Goal: Information Seeking & Learning: Learn about a topic

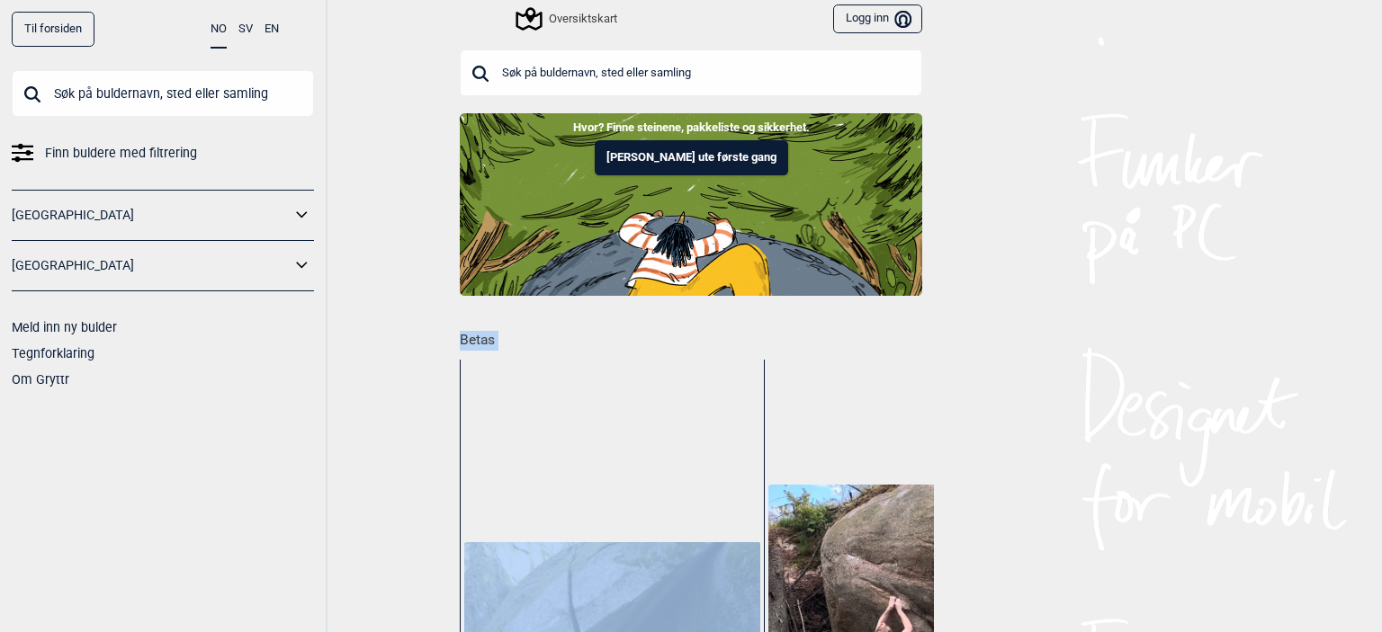
drag, startPoint x: 402, startPoint y: 348, endPoint x: 387, endPoint y: 355, distance: 16.9
click at [387, 355] on div "Til forsiden NO SV EN Finn buldere med filtrering [GEOGRAPHIC_DATA] [GEOGRAPHIC…" at bounding box center [691, 316] width 1382 height 632
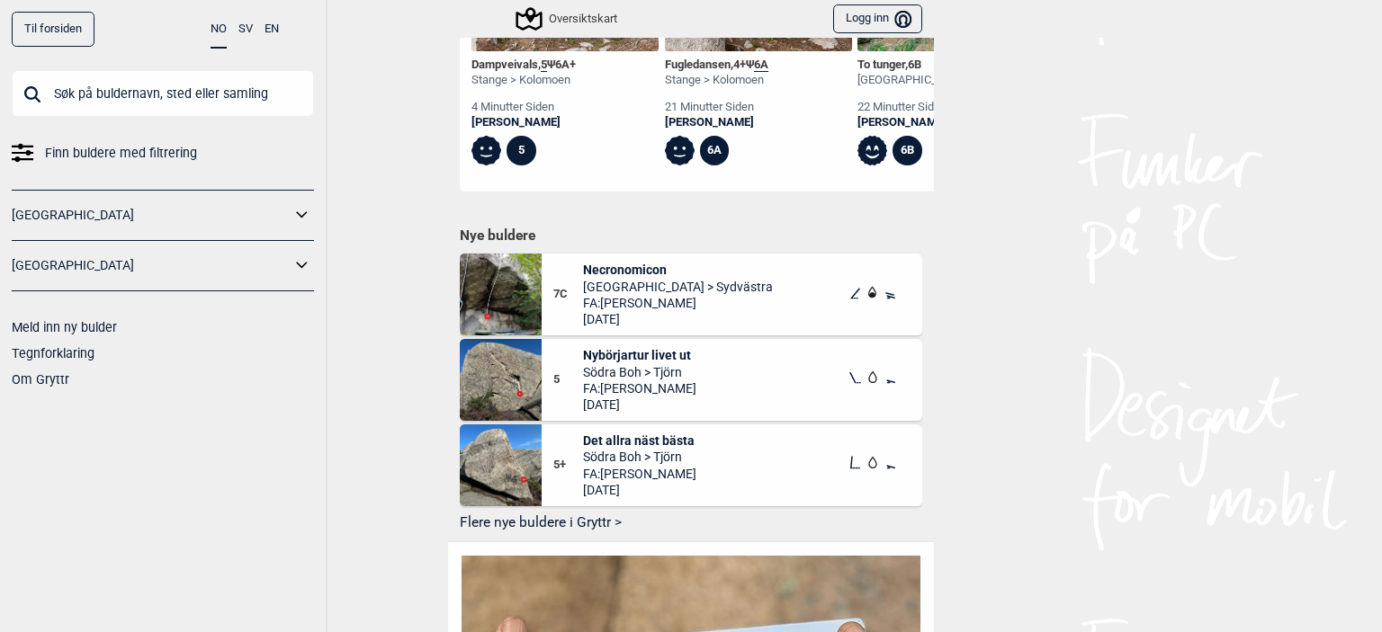
scroll to position [1059, 0]
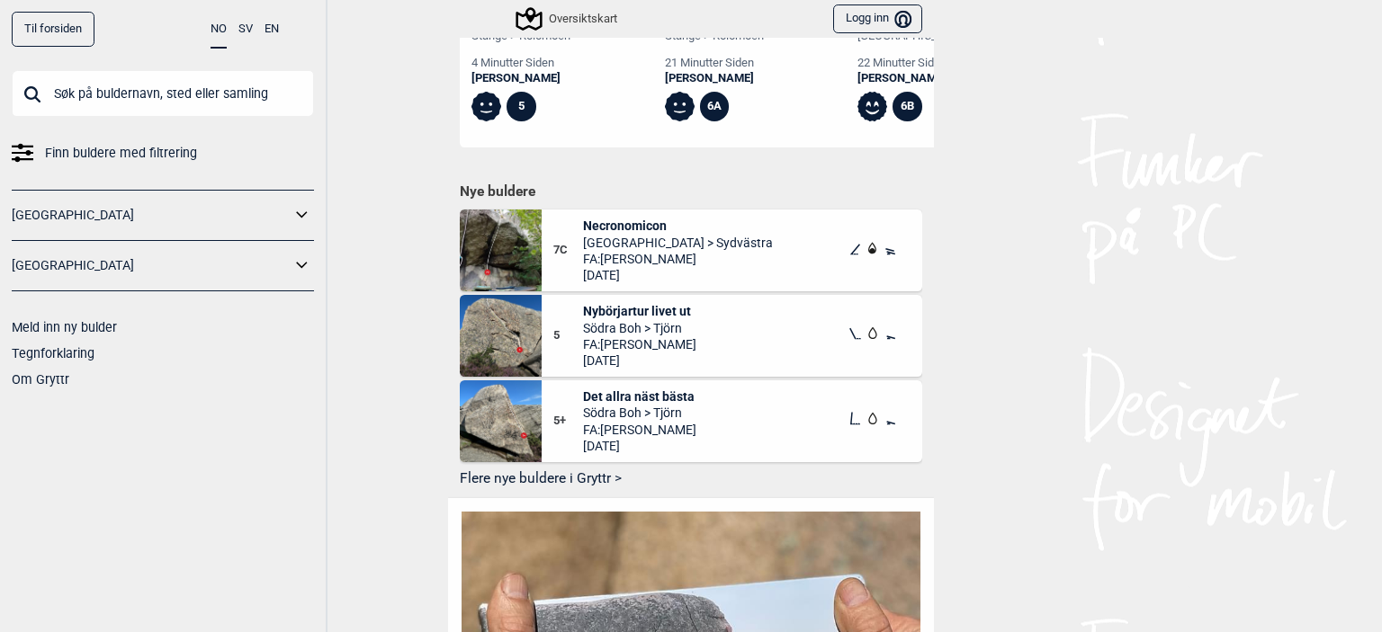
click at [300, 216] on icon at bounding box center [302, 215] width 23 height 26
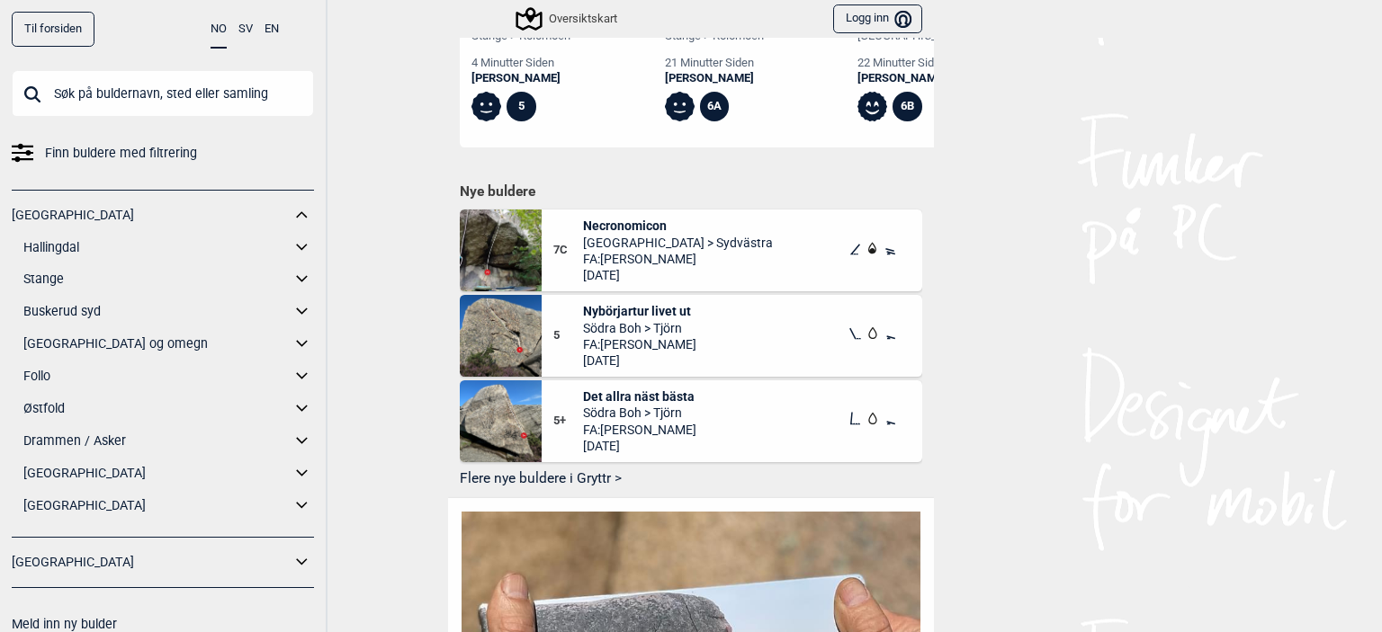
click at [276, 345] on link "[GEOGRAPHIC_DATA] og omegn" at bounding box center [156, 344] width 267 height 26
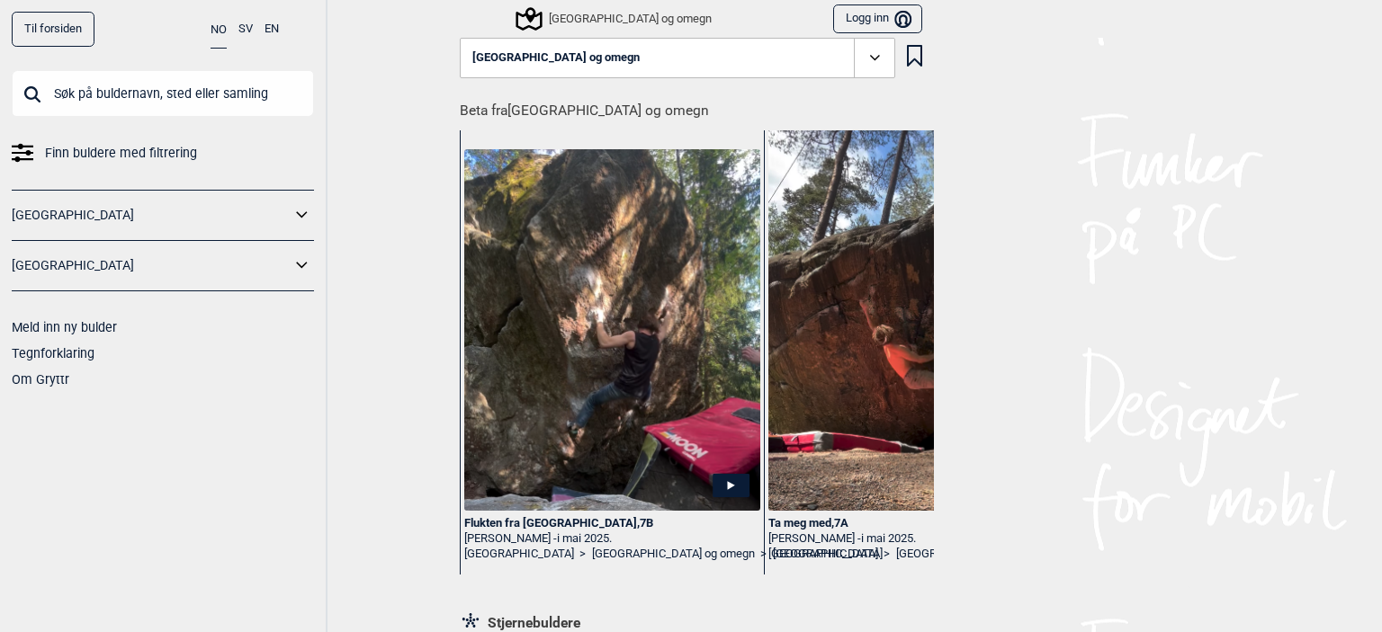
click at [297, 211] on icon at bounding box center [301, 214] width 11 height 6
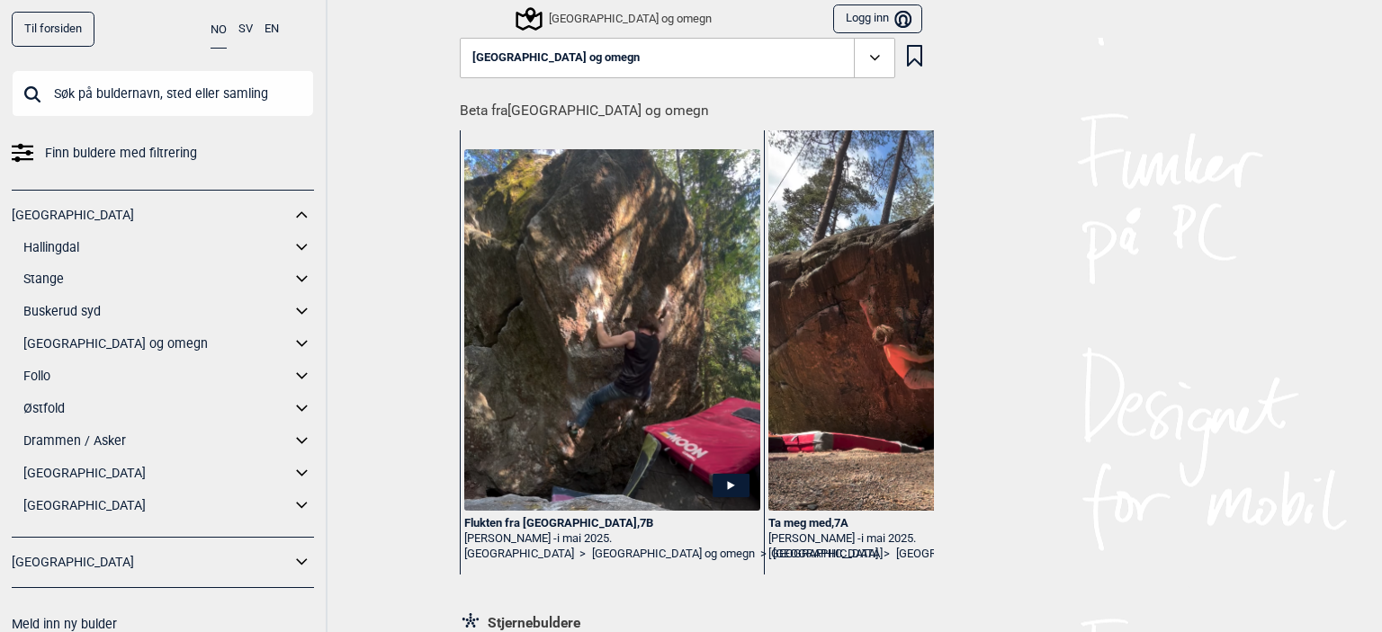
click at [296, 341] on icon at bounding box center [301, 344] width 11 height 6
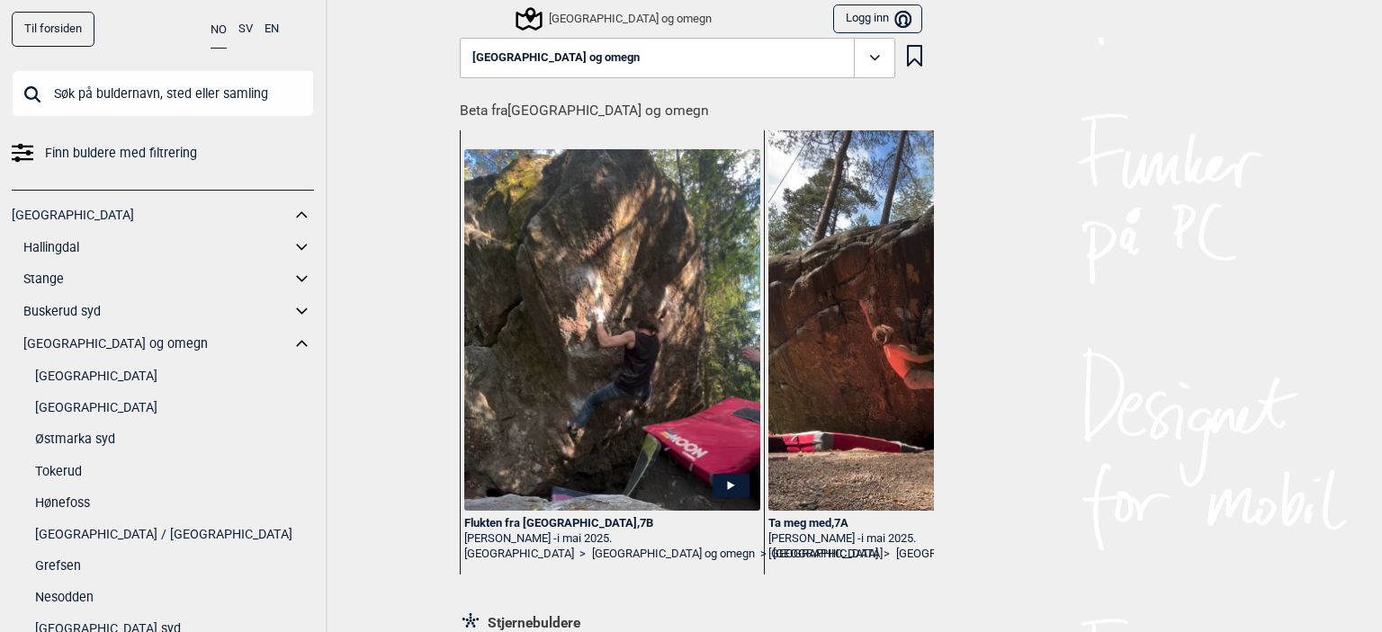
click at [68, 464] on link "Tokerud" at bounding box center [174, 472] width 279 height 26
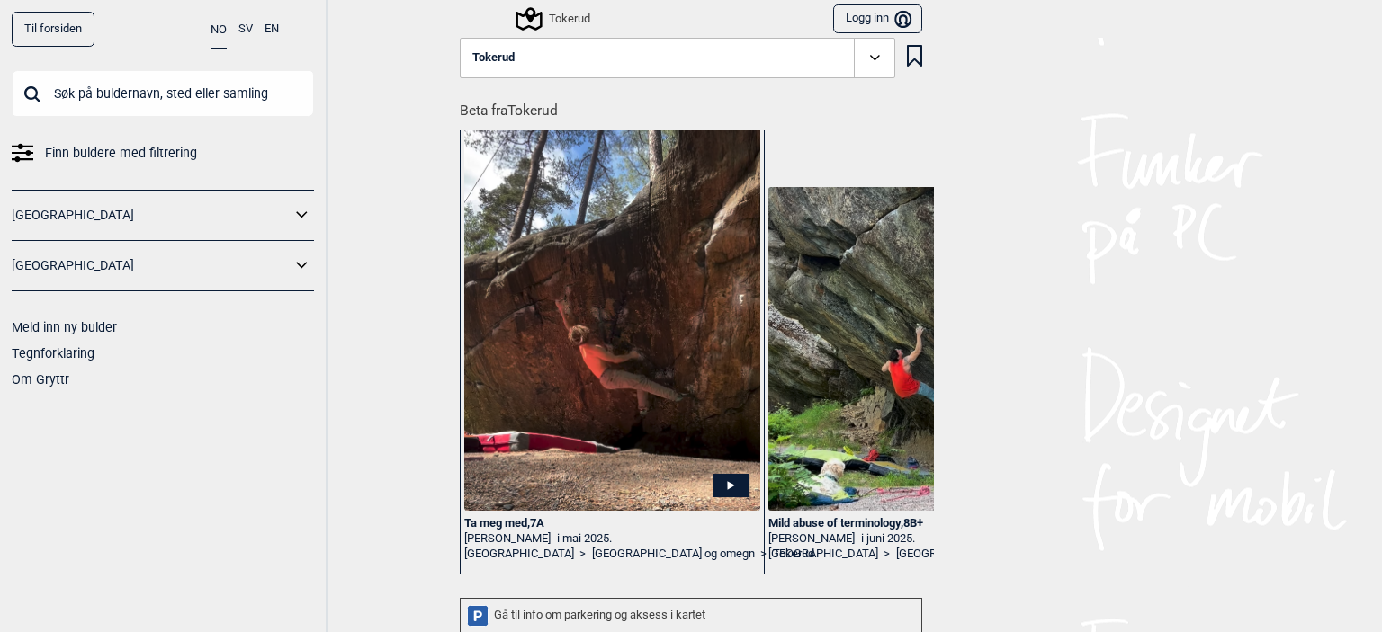
click at [864, 59] on icon at bounding box center [874, 58] width 21 height 21
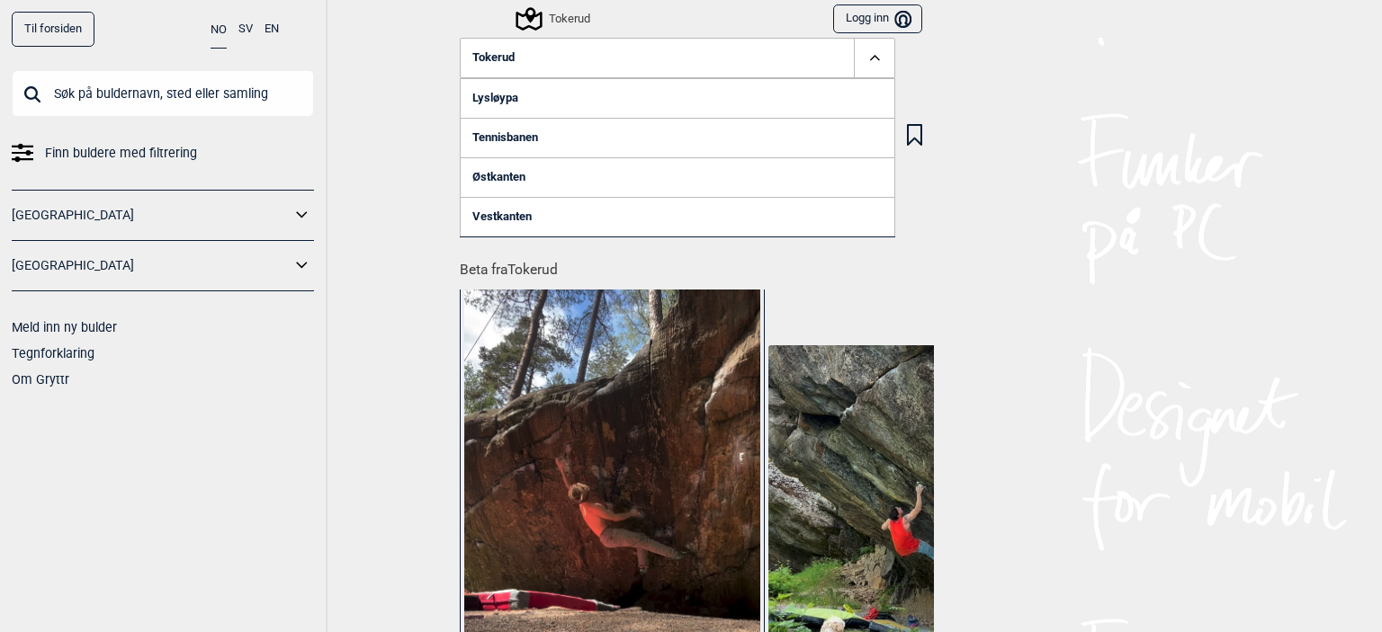
click at [491, 95] on link "Lysløypa" at bounding box center [677, 98] width 435 height 40
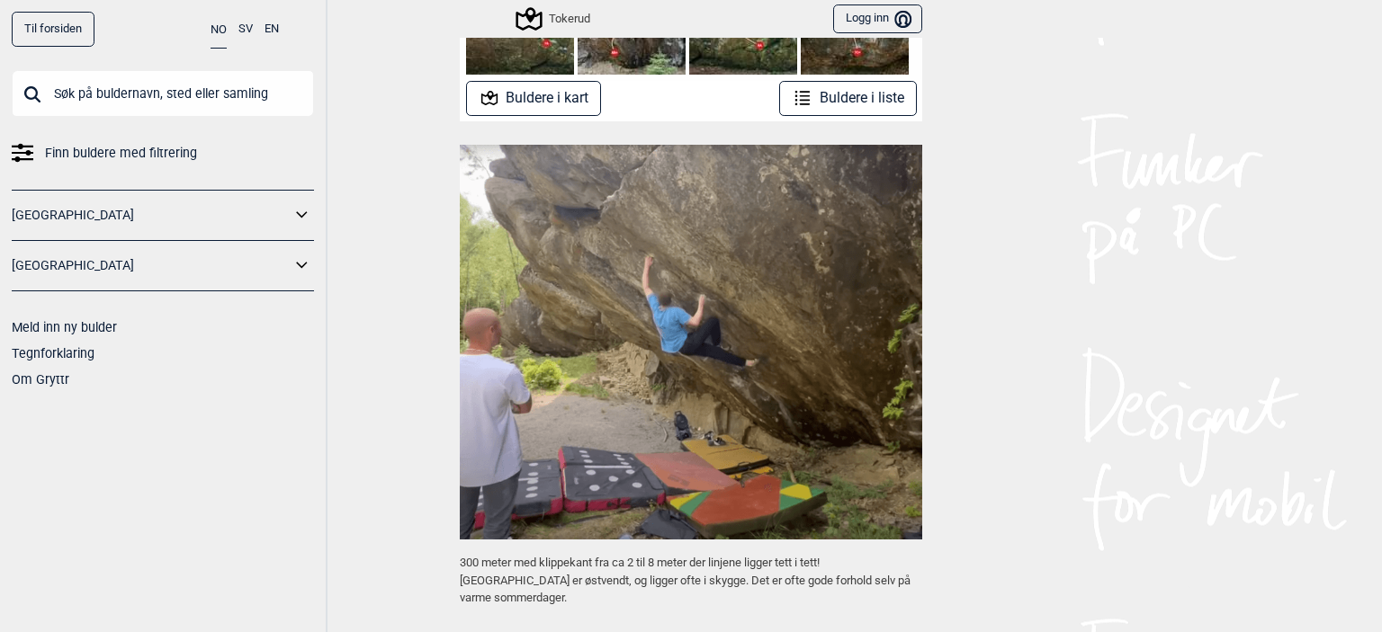
scroll to position [447, 0]
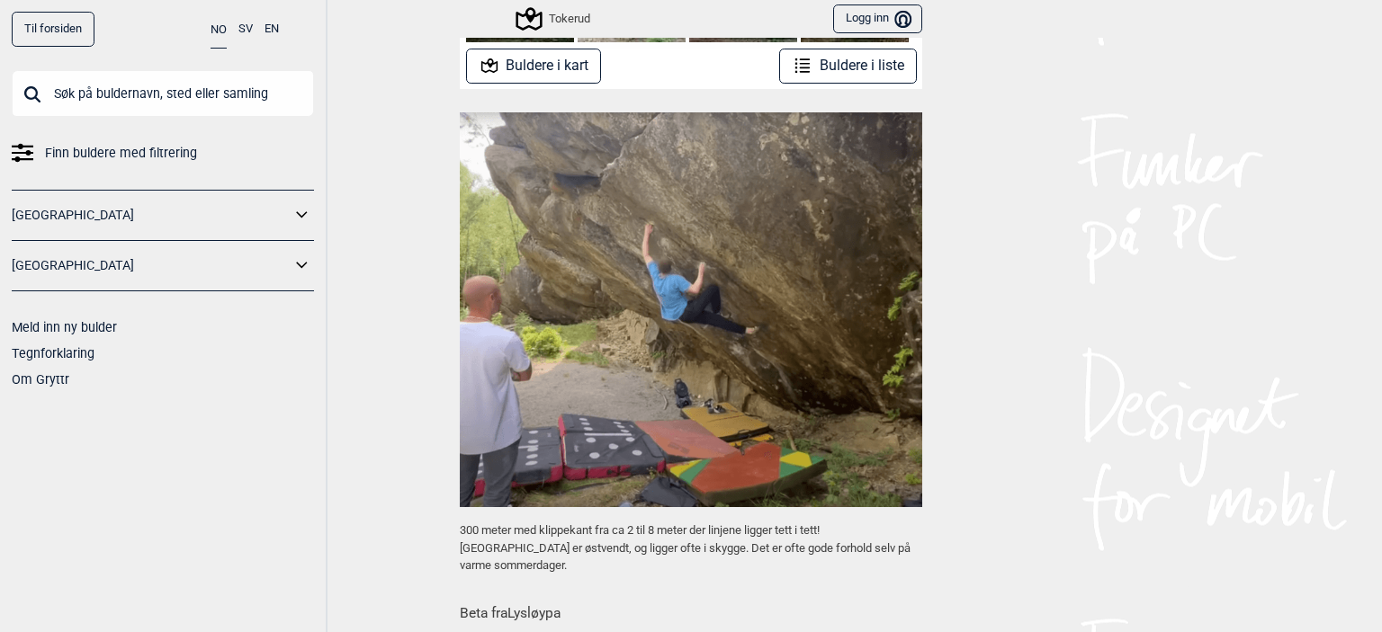
drag, startPoint x: 375, startPoint y: 367, endPoint x: 488, endPoint y: 95, distance: 294.4
click at [480, 116] on div "Til forsiden NO SV EN Finn buldere med filtrering [GEOGRAPHIC_DATA] [GEOGRAPHIC…" at bounding box center [691, 316] width 1382 height 632
click at [409, 341] on div "Til forsiden NO SV EN Finn buldere med filtrering [GEOGRAPHIC_DATA] [GEOGRAPHIC…" at bounding box center [691, 316] width 1382 height 632
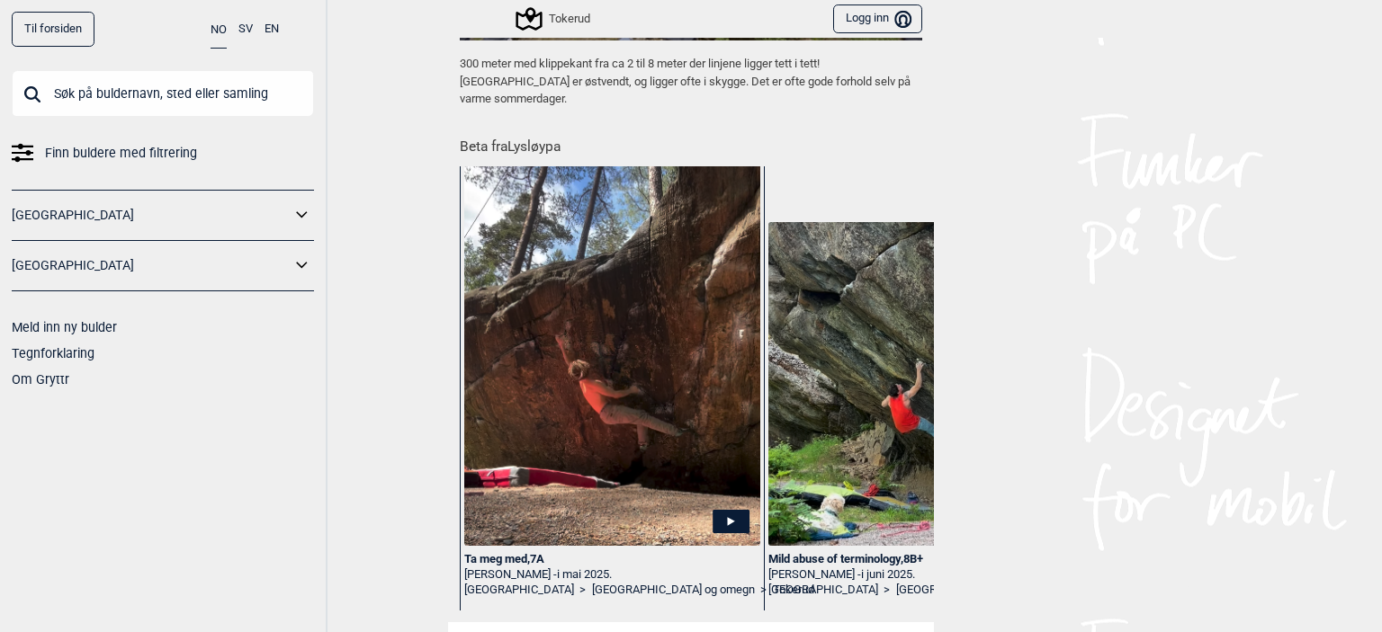
scroll to position [873, 0]
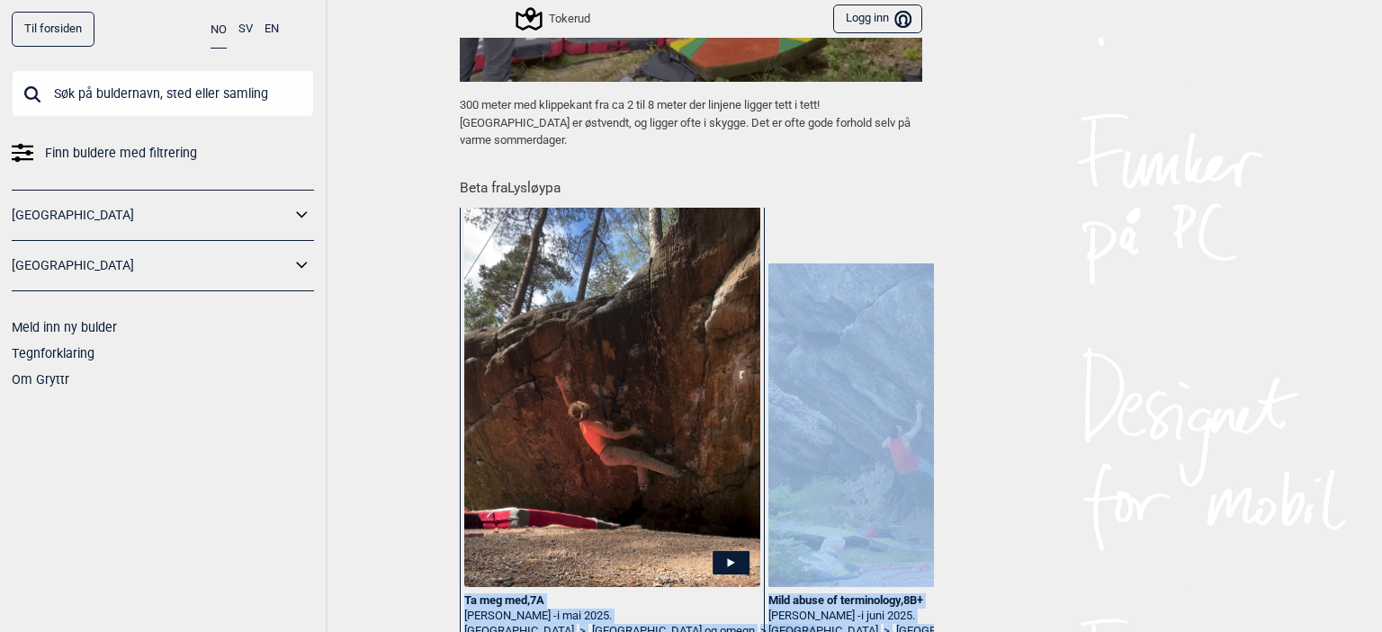
drag, startPoint x: 398, startPoint y: 531, endPoint x: 362, endPoint y: 667, distance: 141.4
click at [362, 631] on html "Til forsiden NO SV EN Finn buldere med filtrering [GEOGRAPHIC_DATA] [GEOGRAPHIC…" at bounding box center [691, 316] width 1382 height 632
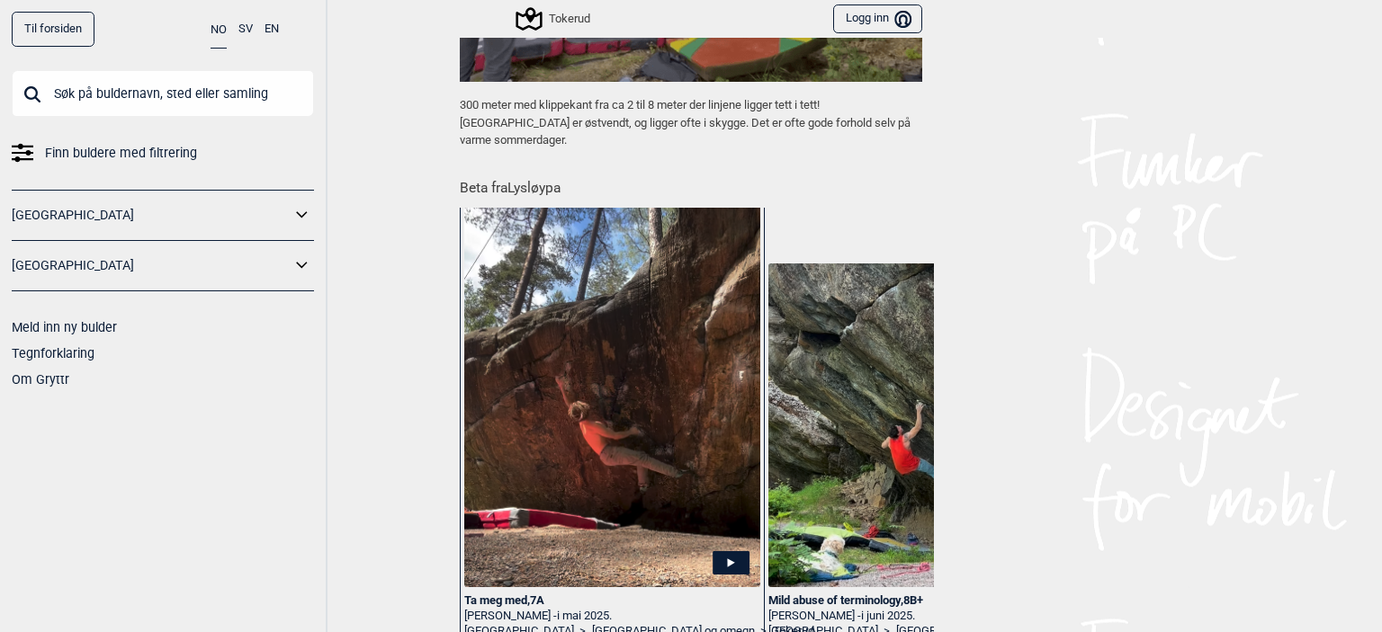
click at [389, 445] on div "Til forsiden NO SV EN Finn buldere med filtrering [GEOGRAPHIC_DATA] [GEOGRAPHIC…" at bounding box center [691, 316] width 1382 height 632
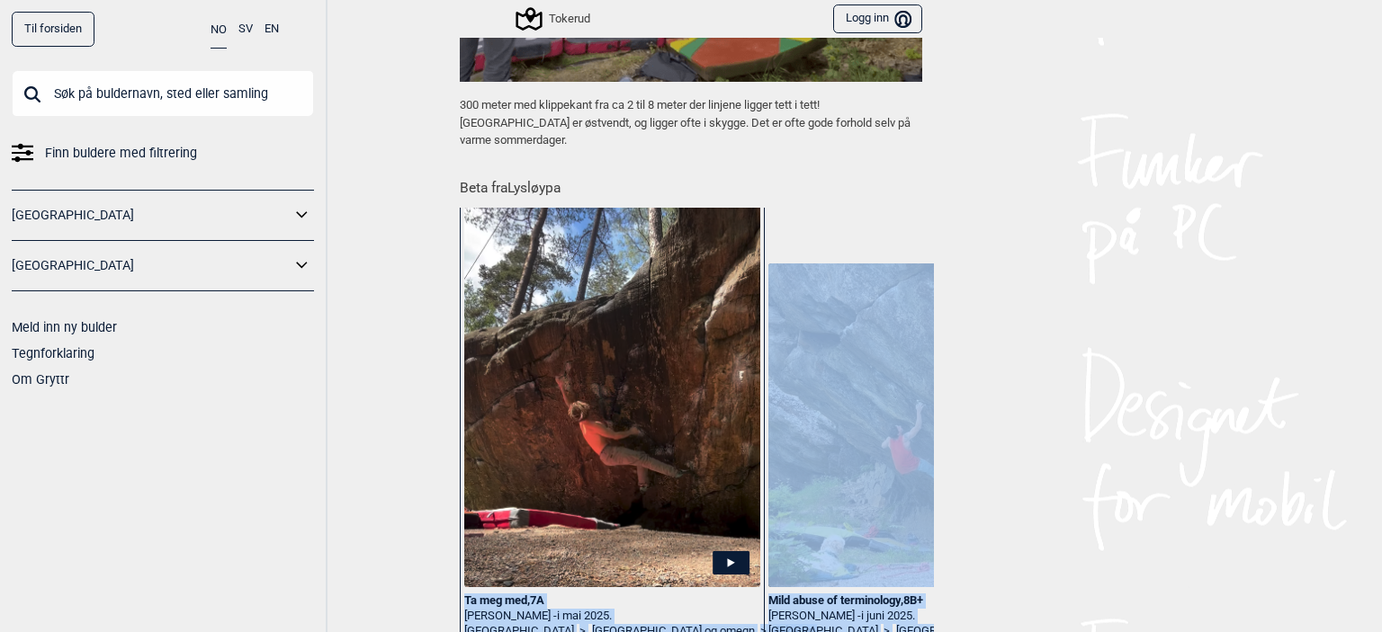
drag, startPoint x: 389, startPoint y: 445, endPoint x: 399, endPoint y: 308, distance: 138.1
click at [399, 308] on div "Til forsiden NO SV EN Finn buldere med filtrering [GEOGRAPHIC_DATA] [GEOGRAPHIC…" at bounding box center [691, 316] width 1382 height 632
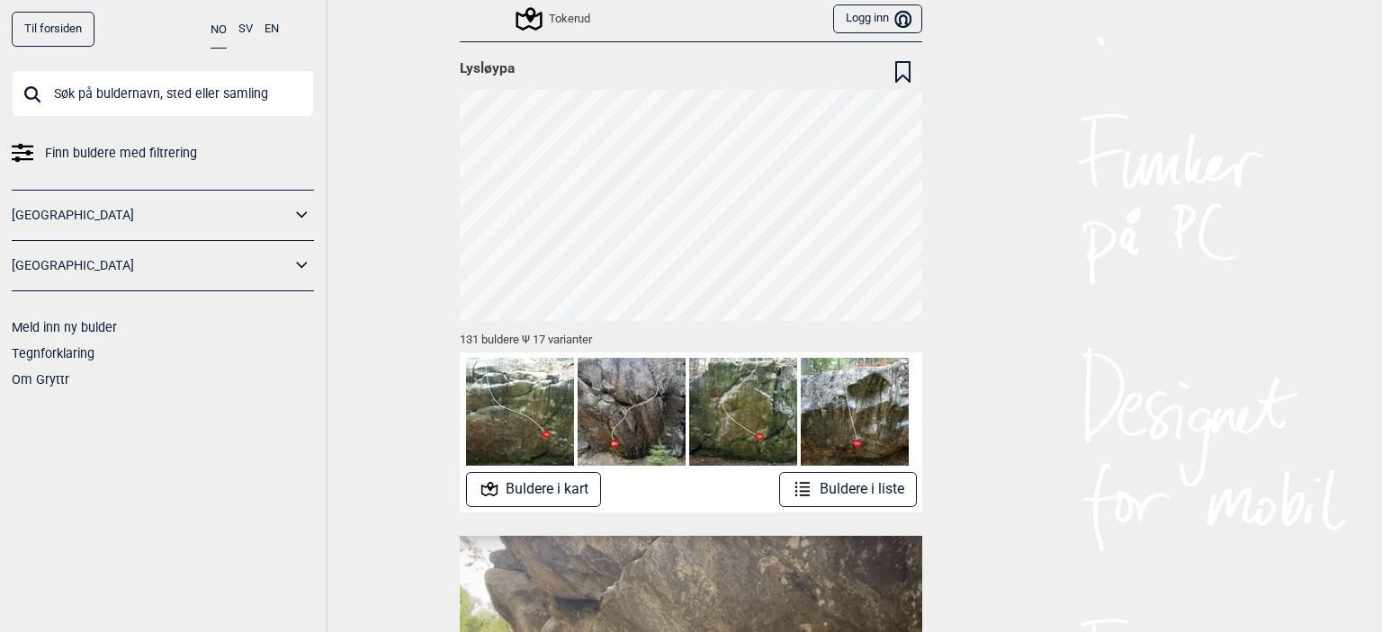
scroll to position [0, 0]
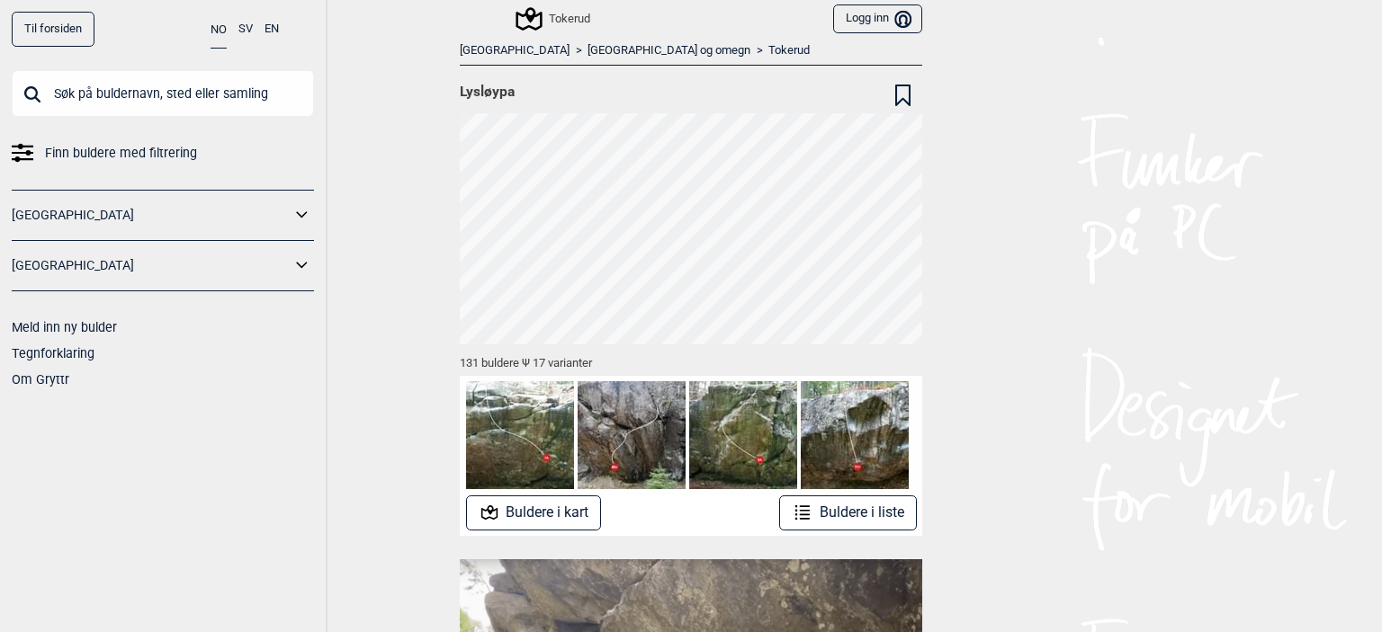
click at [839, 507] on button "Buldere i liste" at bounding box center [848, 513] width 138 height 35
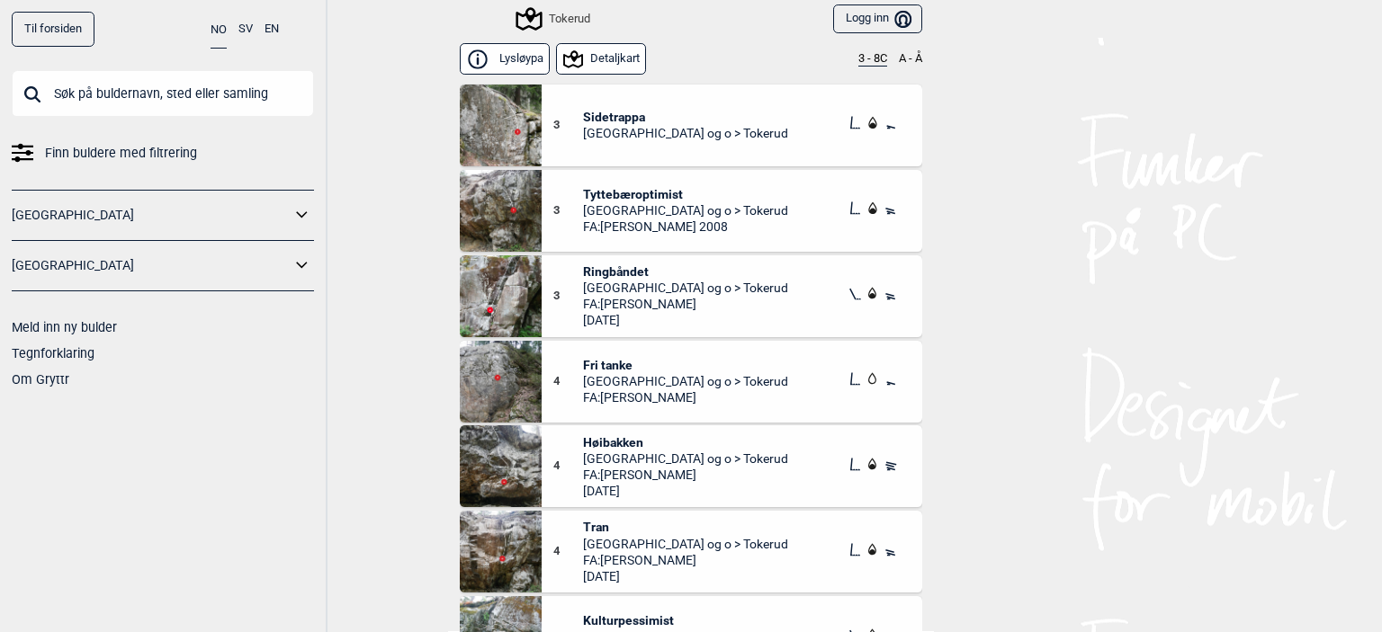
click at [617, 60] on button "Detaljkart" at bounding box center [601, 58] width 91 height 31
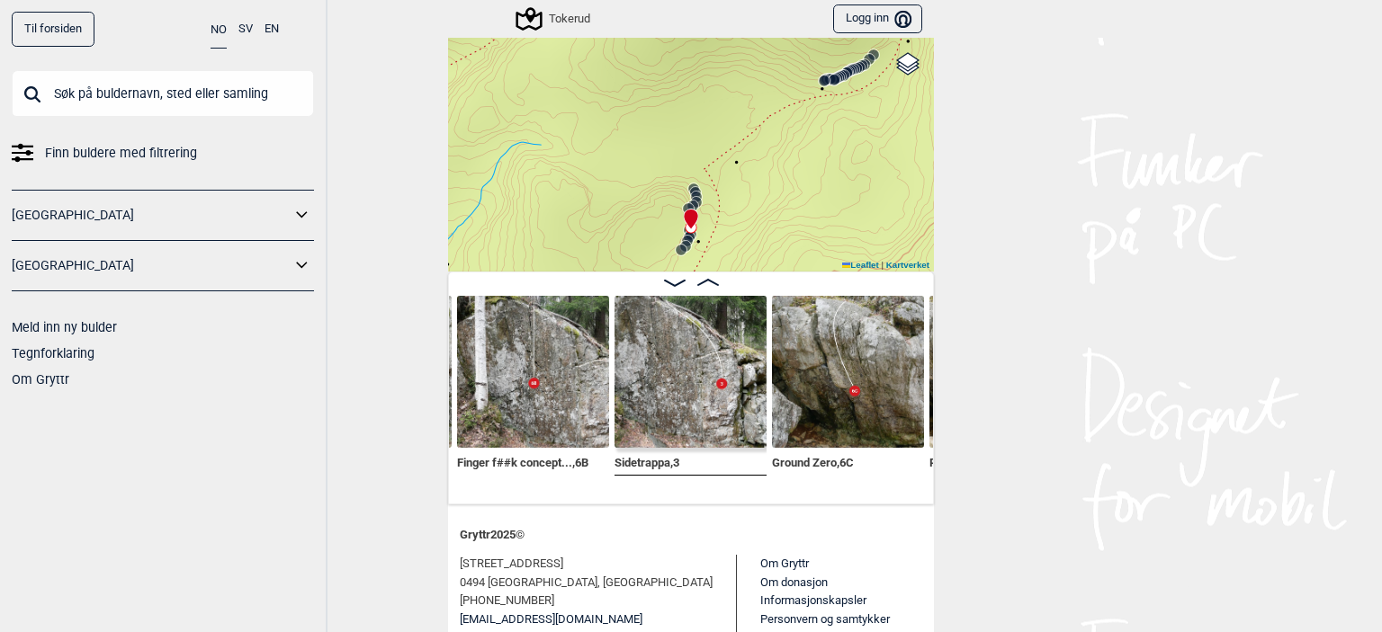
scroll to position [124, 0]
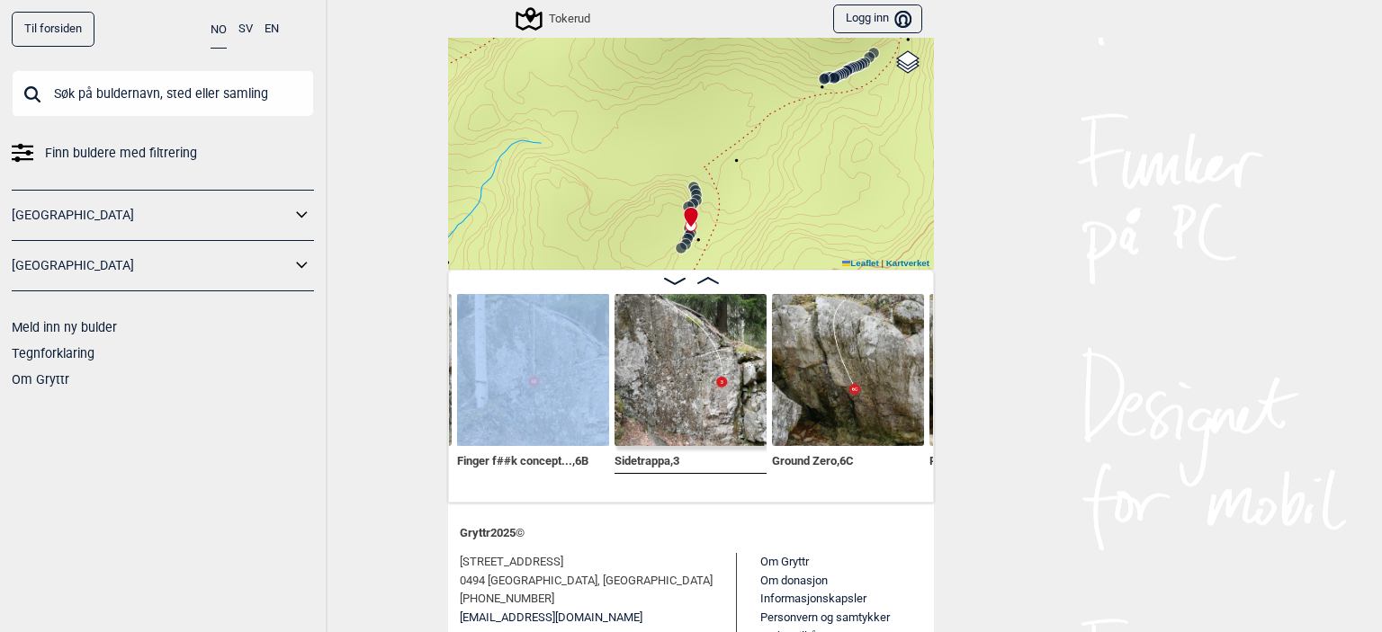
drag, startPoint x: 361, startPoint y: 345, endPoint x: 515, endPoint y: 411, distance: 168.4
click at [515, 411] on div "Til forsiden NO SV EN Finn buldere med filtrering [GEOGRAPHIC_DATA] [GEOGRAPHIC…" at bounding box center [691, 316] width 1382 height 632
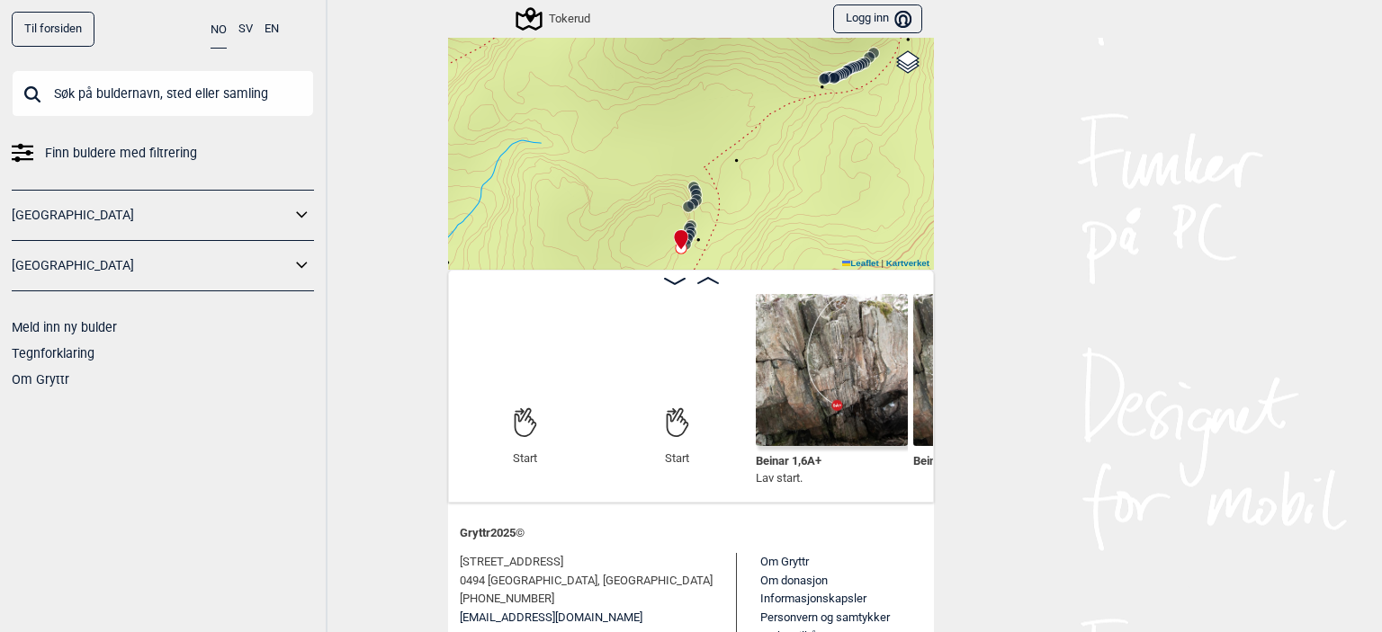
click at [840, 350] on img at bounding box center [832, 370] width 152 height 152
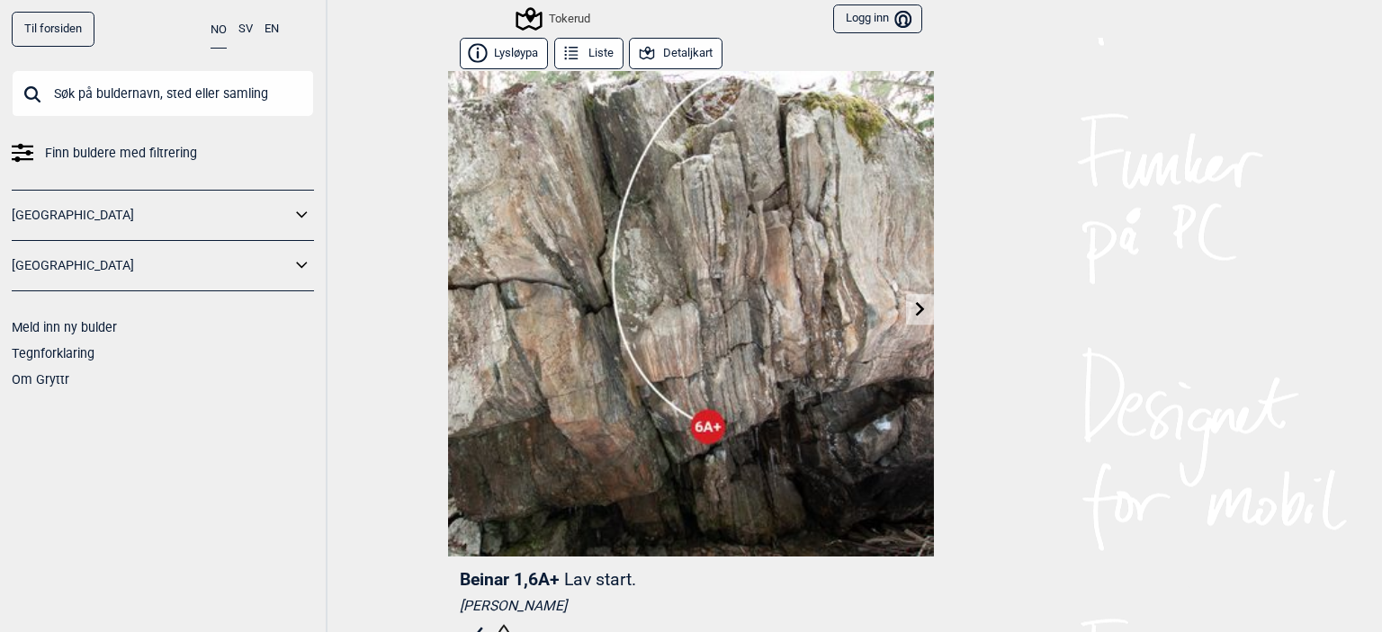
click at [915, 302] on icon at bounding box center [920, 308] width 14 height 14
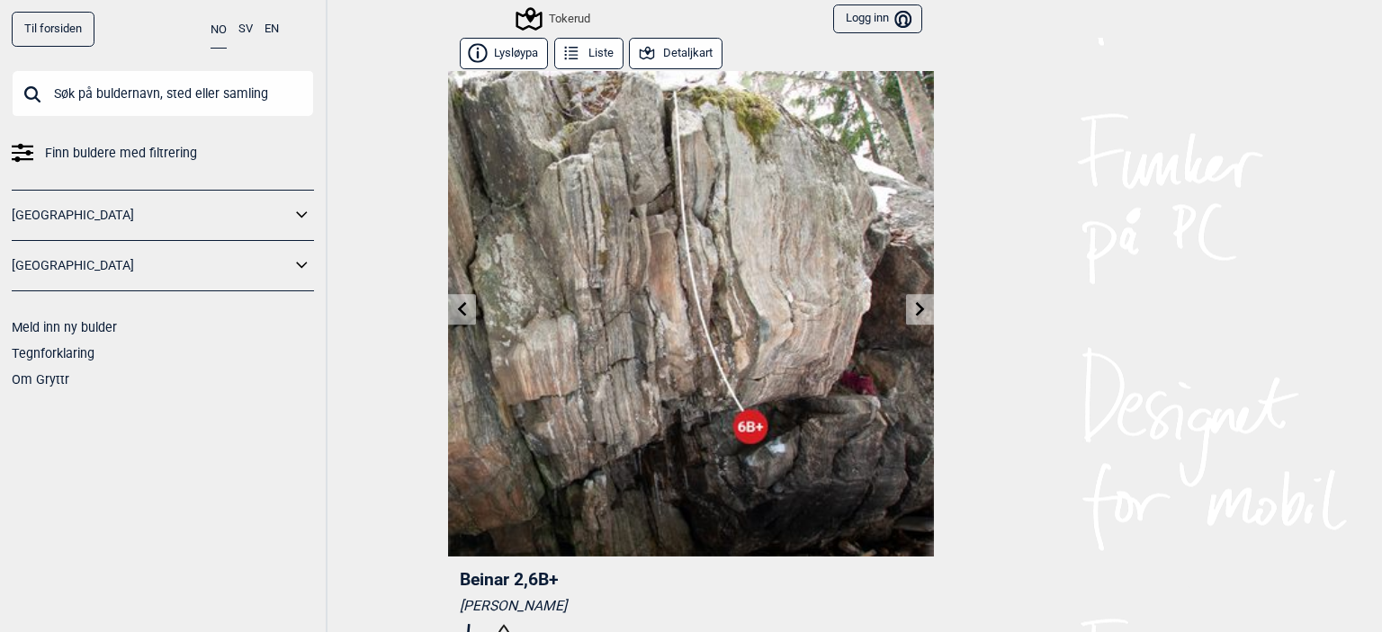
click at [915, 302] on icon at bounding box center [920, 308] width 14 height 14
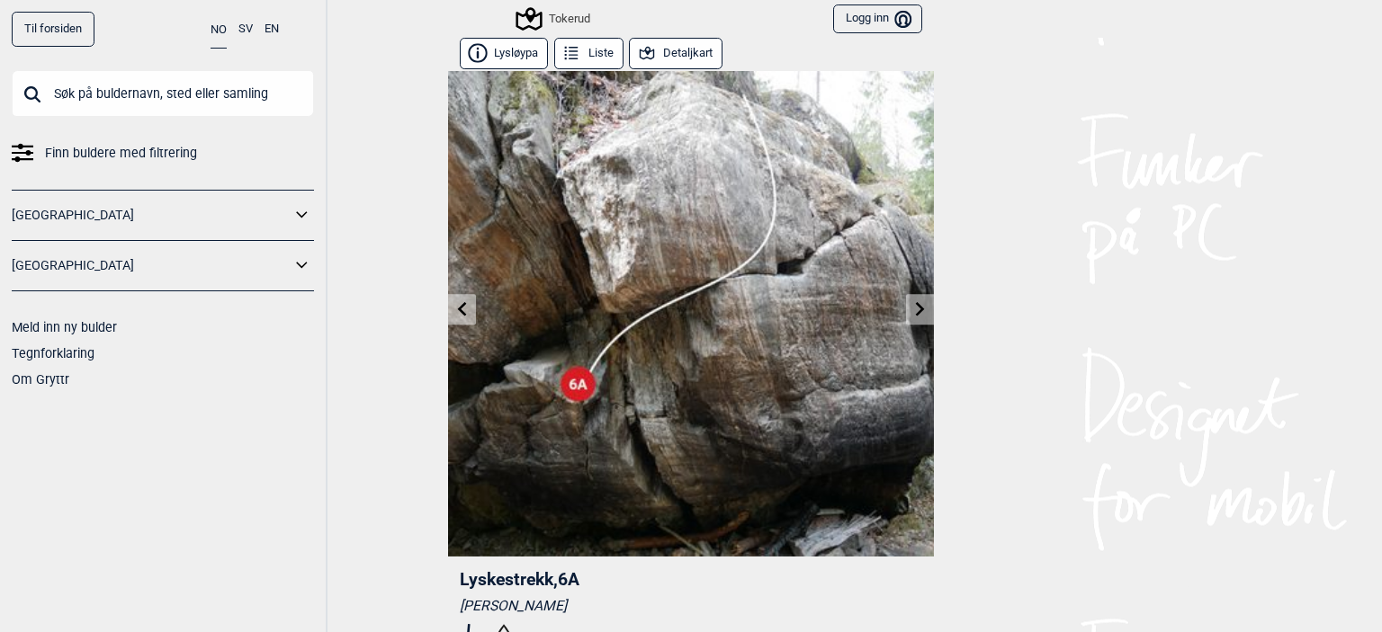
click at [915, 302] on icon at bounding box center [920, 308] width 14 height 14
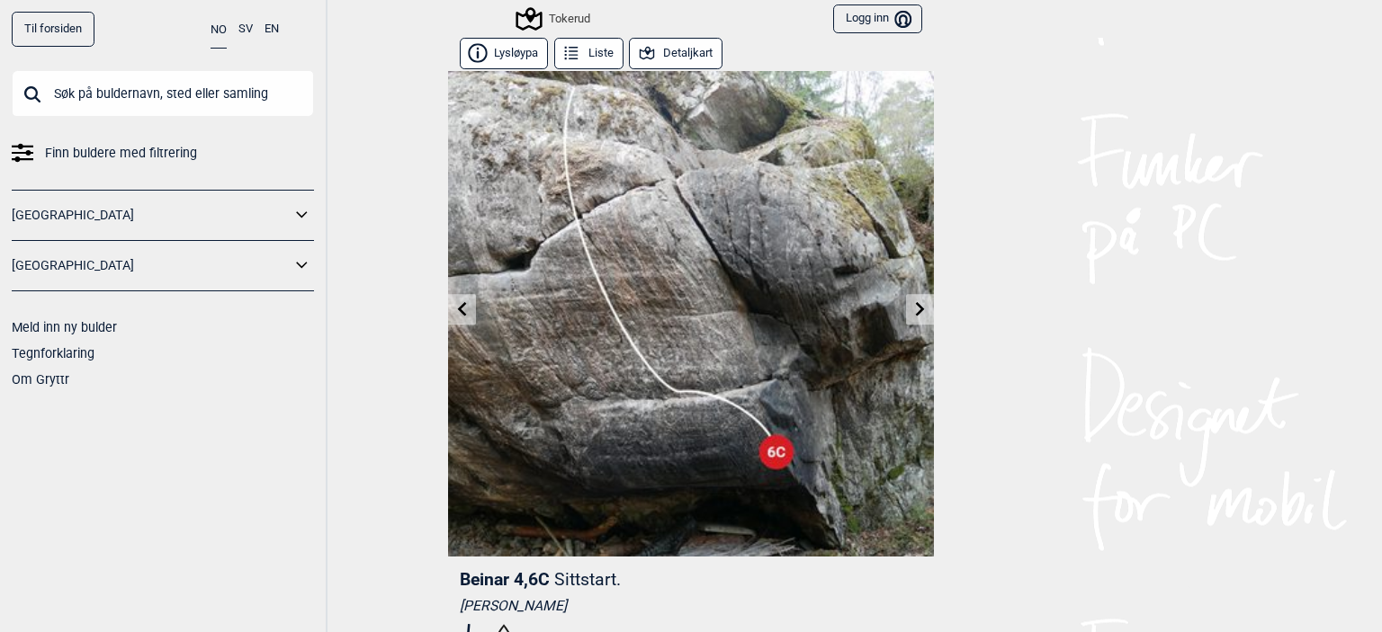
click at [915, 302] on icon at bounding box center [920, 308] width 14 height 14
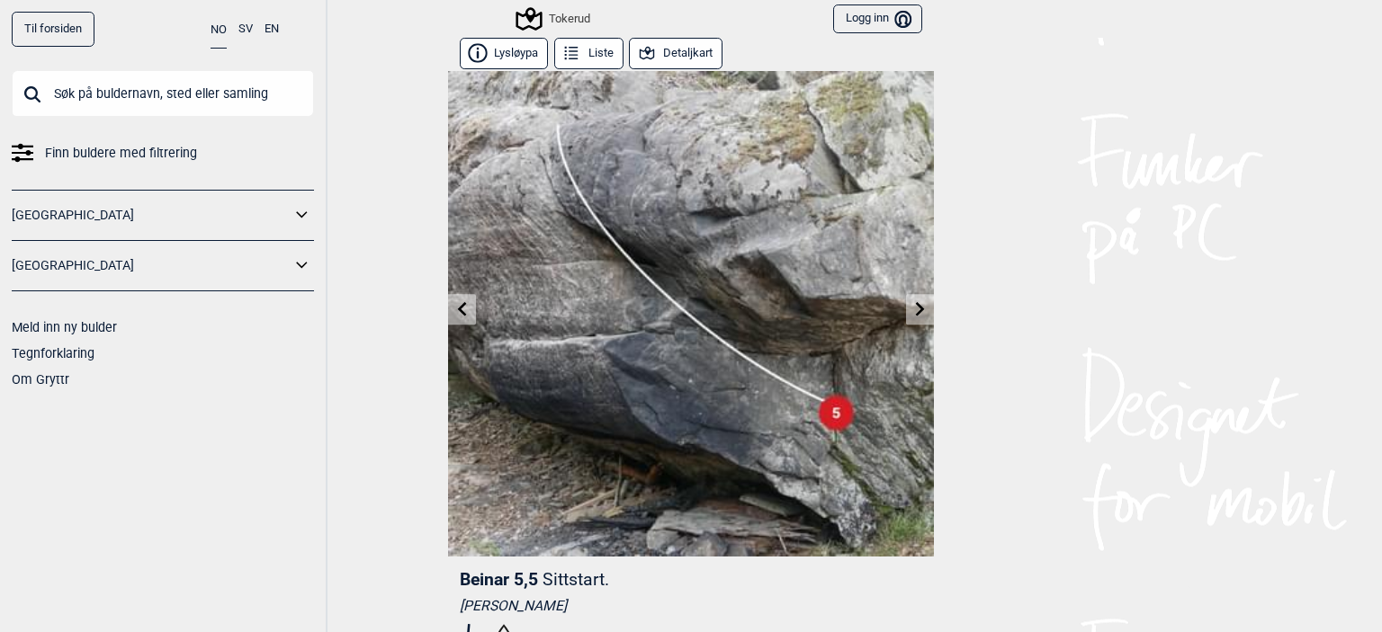
click at [915, 302] on icon at bounding box center [920, 308] width 14 height 14
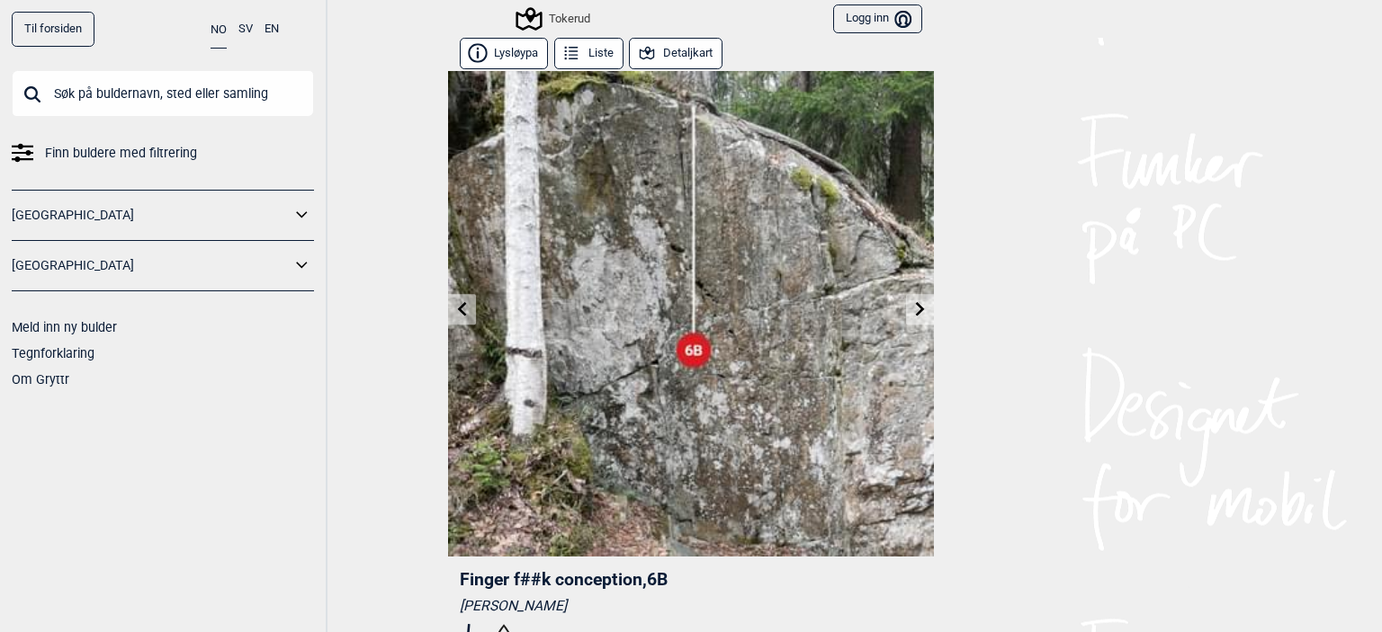
click at [915, 302] on icon at bounding box center [920, 308] width 14 height 14
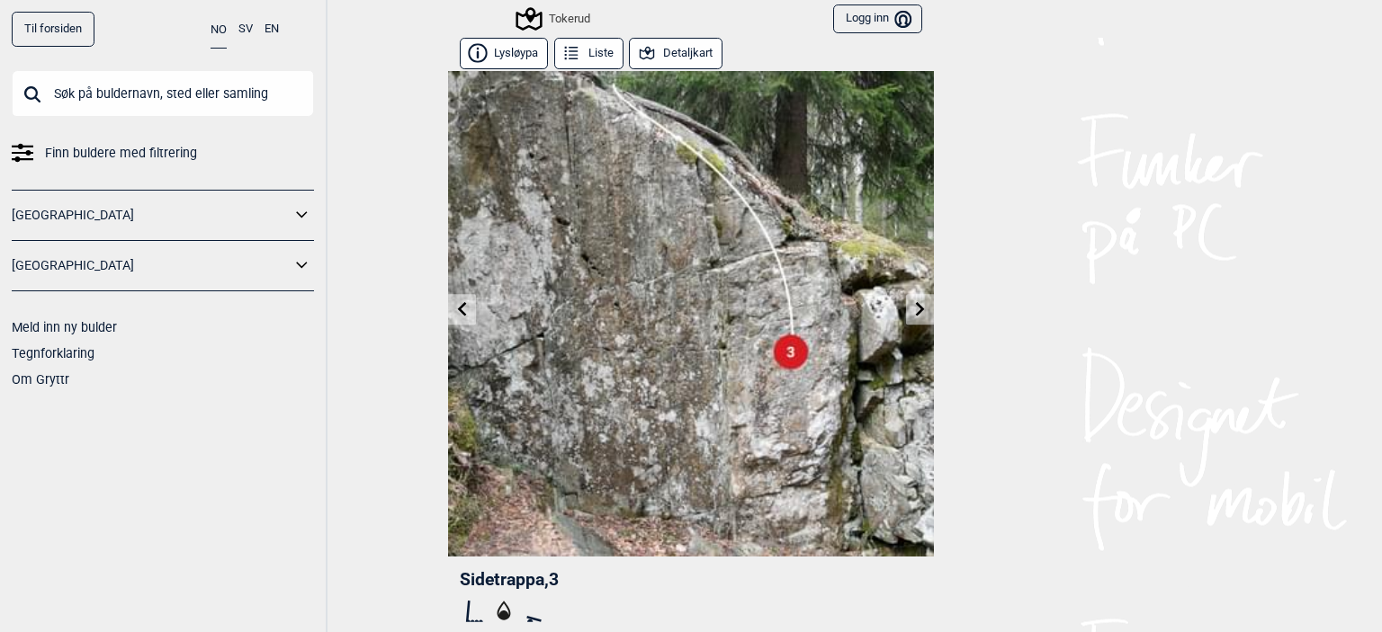
click at [915, 302] on icon at bounding box center [920, 308] width 14 height 14
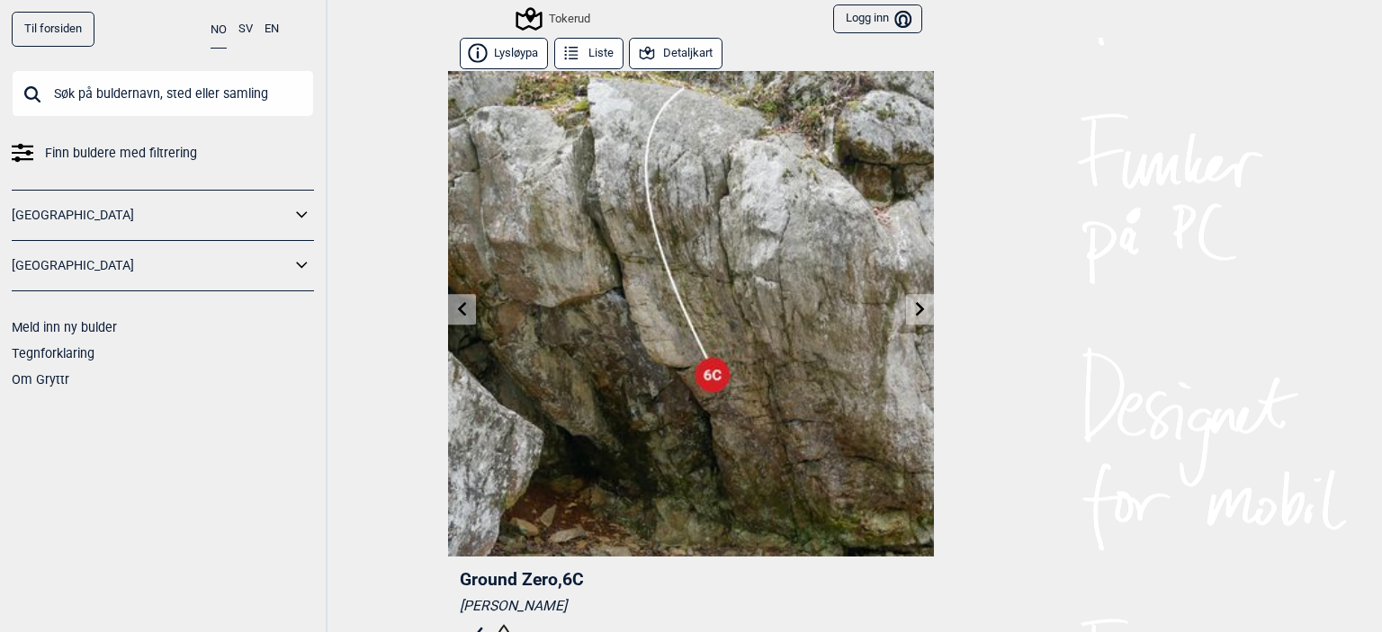
click at [915, 302] on icon at bounding box center [920, 308] width 14 height 14
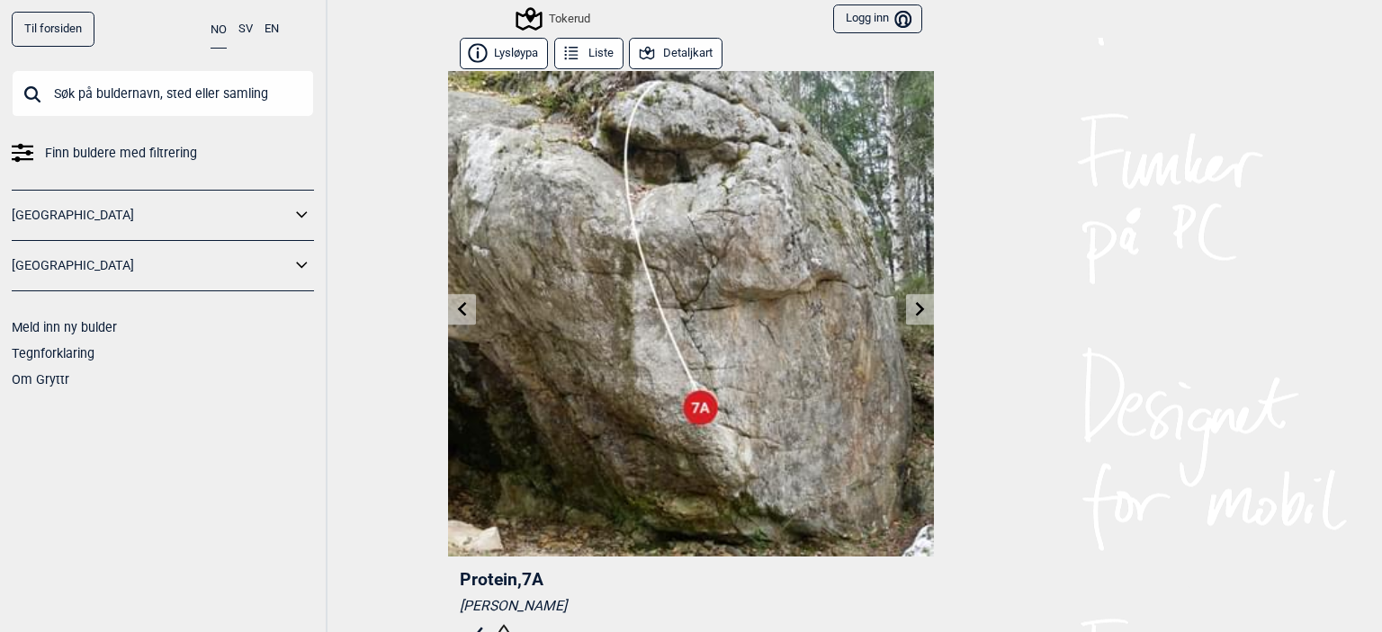
click at [915, 302] on icon at bounding box center [920, 308] width 14 height 14
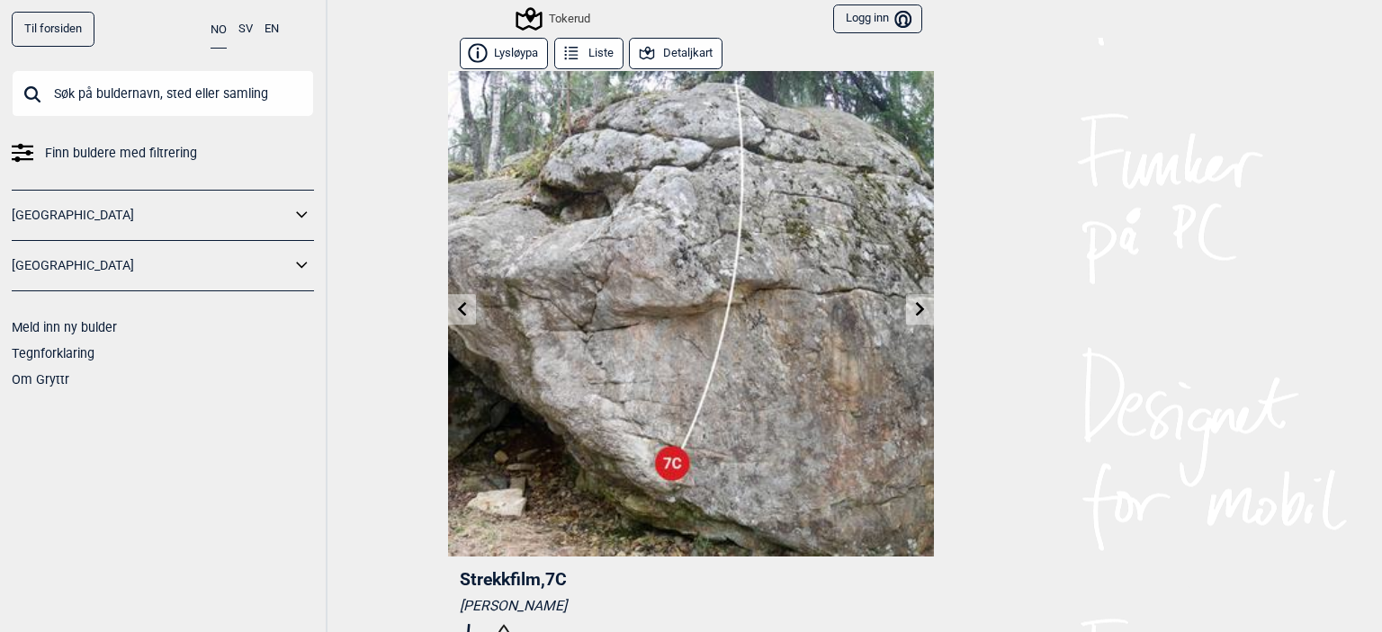
click at [915, 302] on icon at bounding box center [920, 308] width 14 height 14
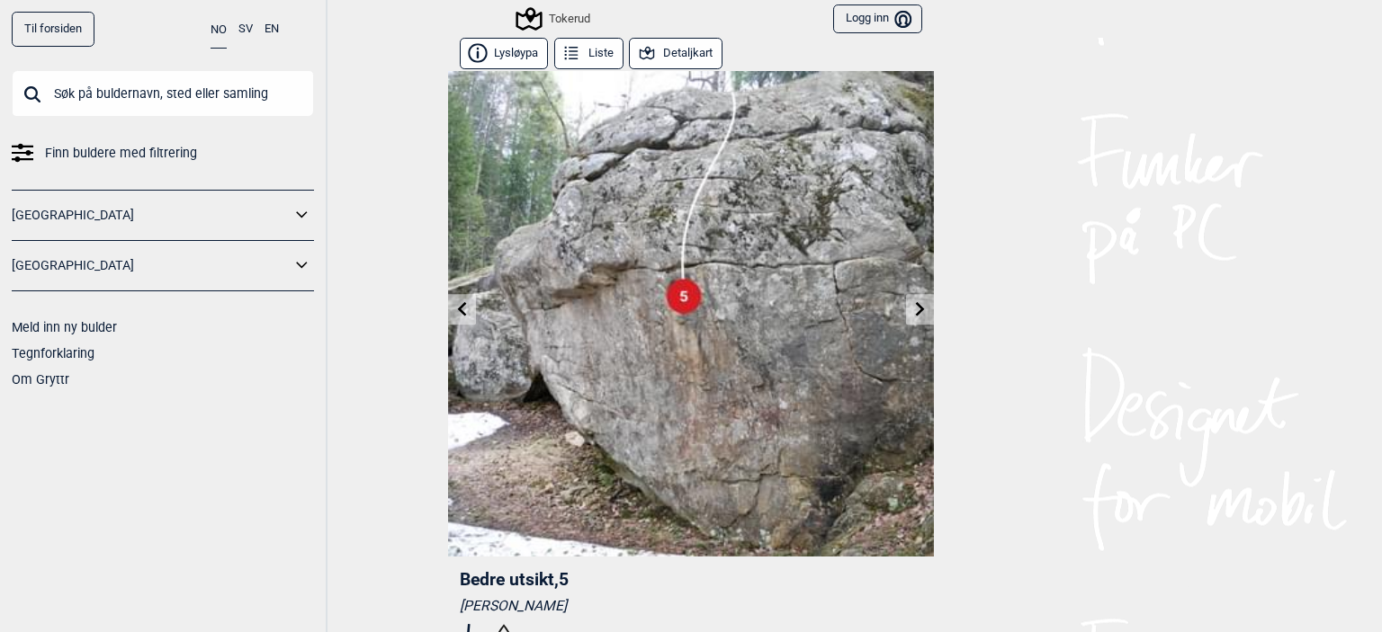
click at [915, 303] on icon at bounding box center [920, 308] width 14 height 14
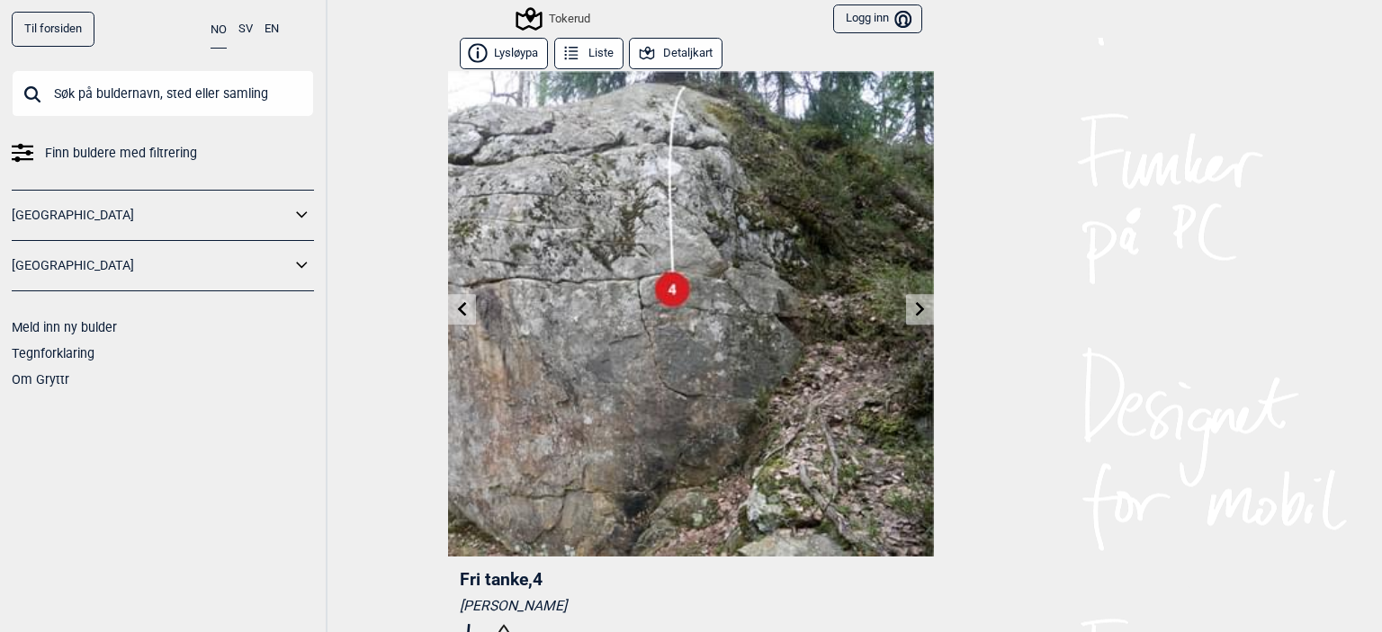
click at [915, 303] on icon at bounding box center [920, 308] width 14 height 14
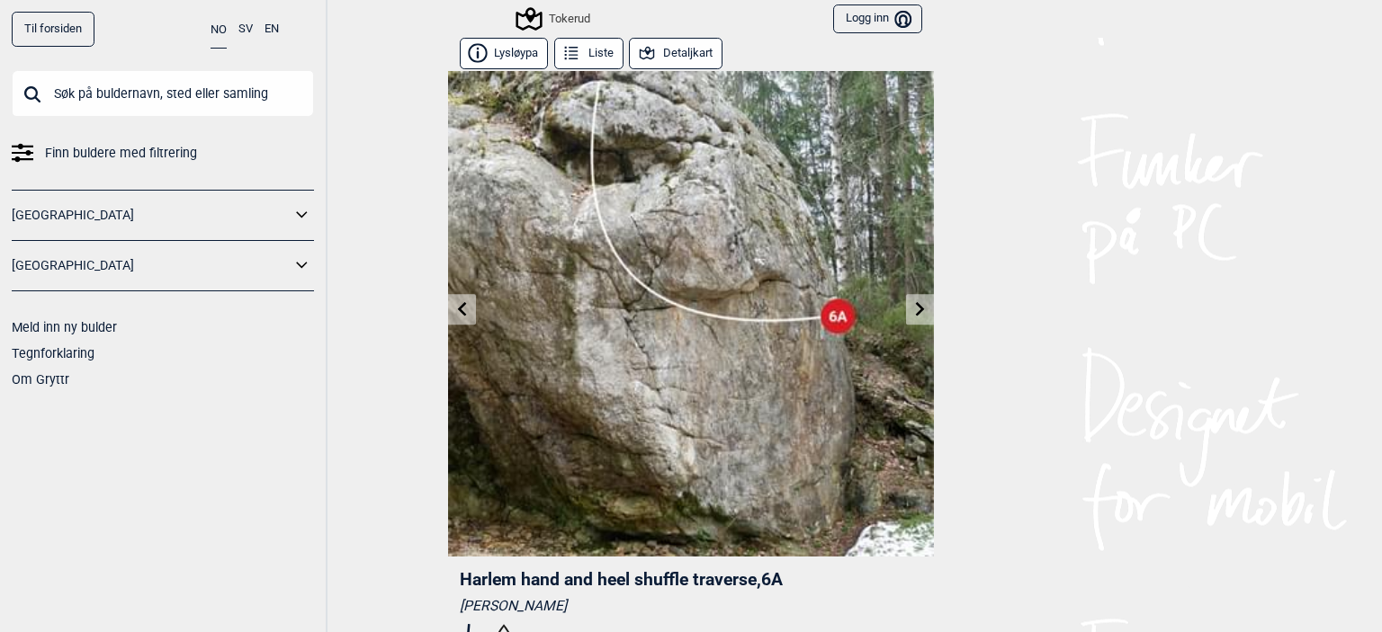
click at [915, 303] on icon at bounding box center [920, 308] width 14 height 14
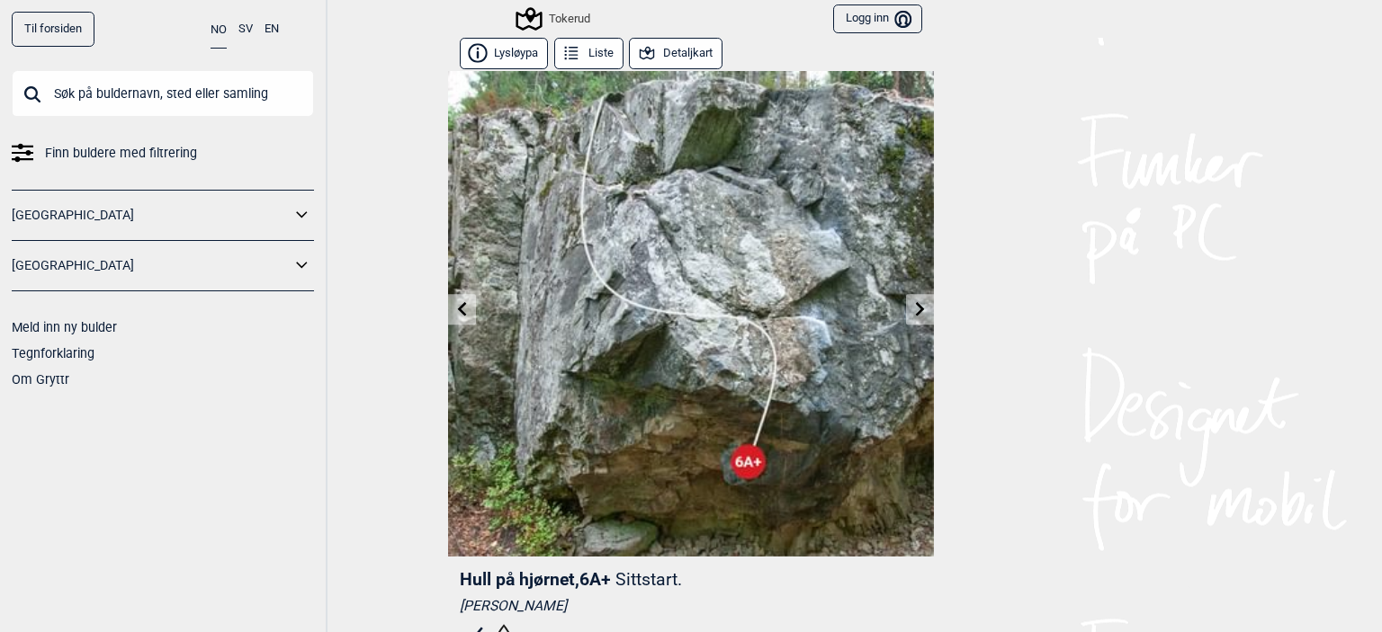
click at [915, 303] on icon at bounding box center [920, 308] width 14 height 14
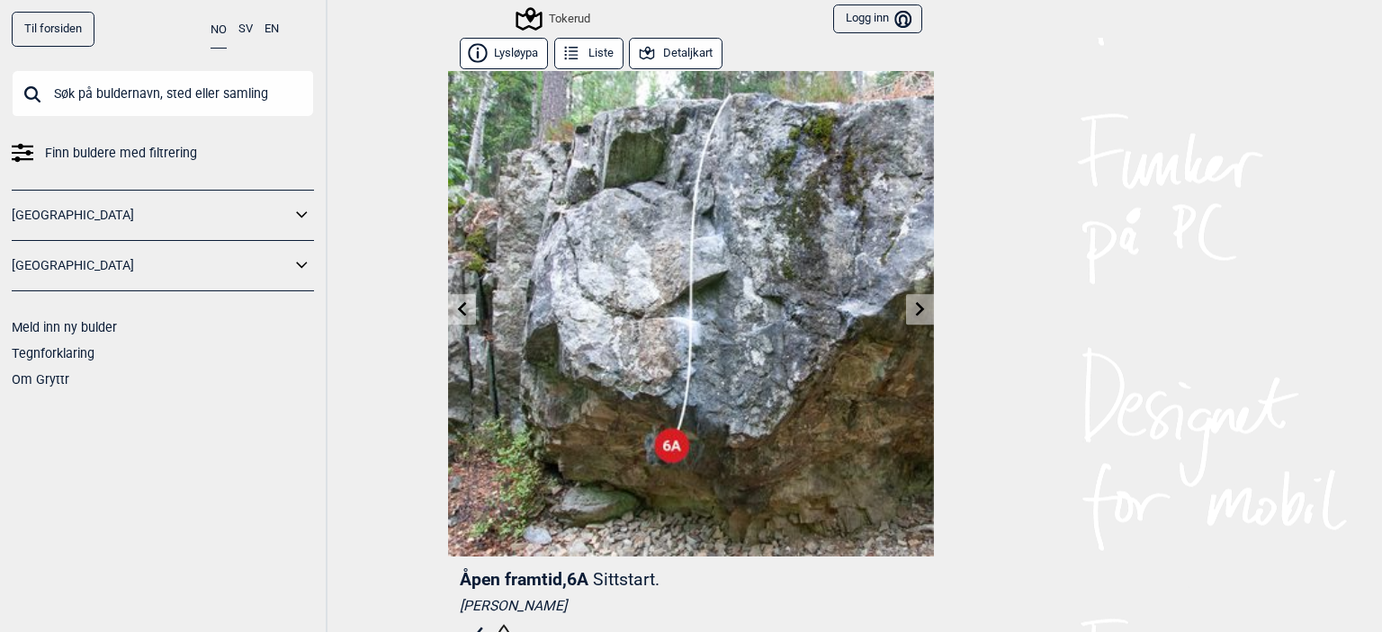
click at [915, 303] on icon at bounding box center [920, 308] width 14 height 14
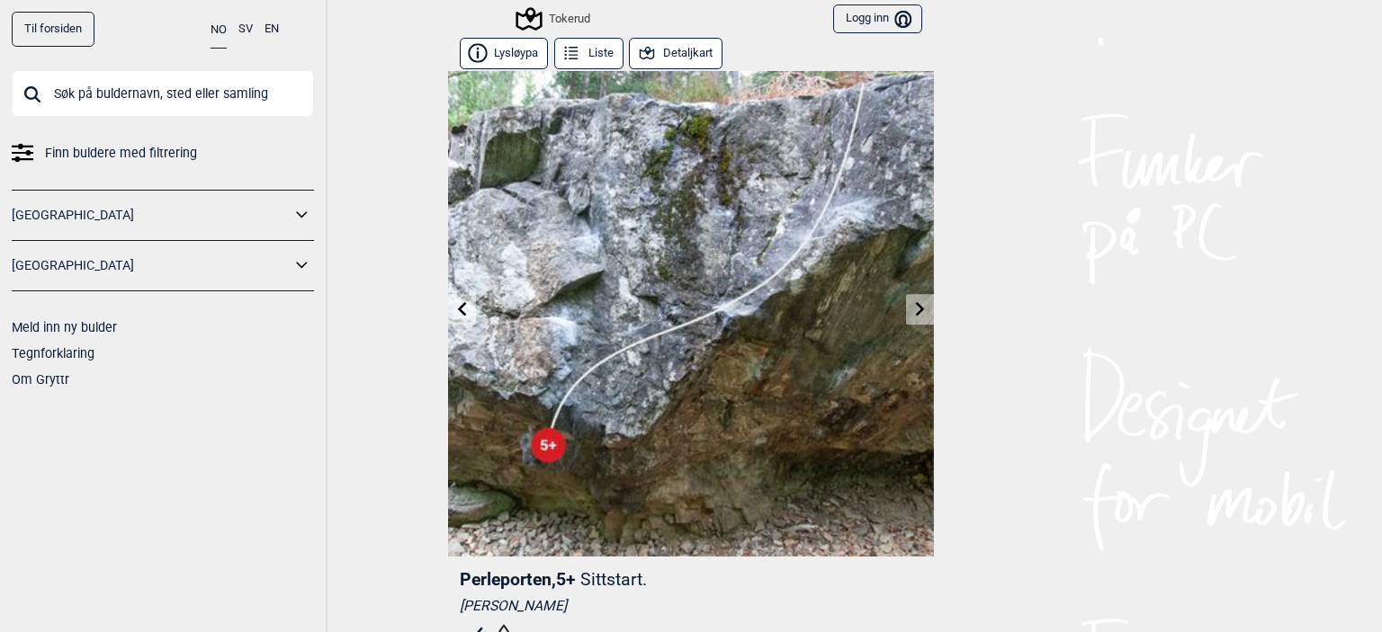
click at [915, 303] on icon at bounding box center [920, 308] width 14 height 14
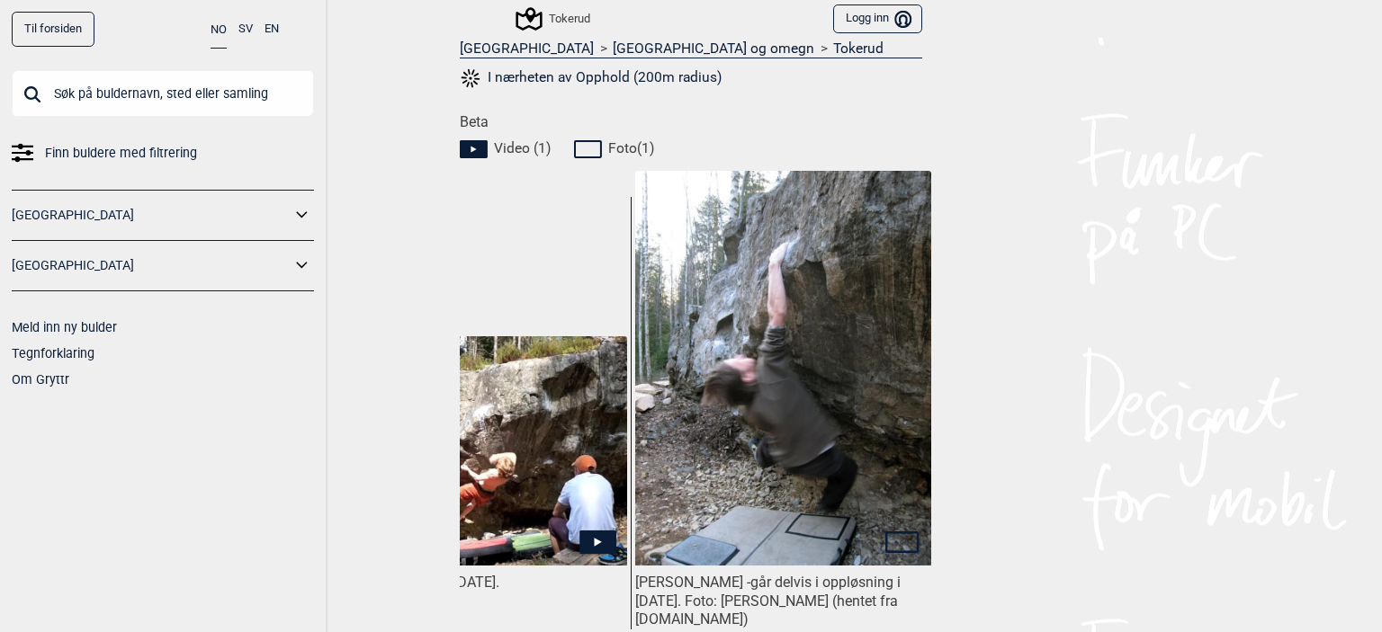
scroll to position [741, 0]
click at [500, 148] on span "Video ( 1 )" at bounding box center [522, 149] width 57 height 18
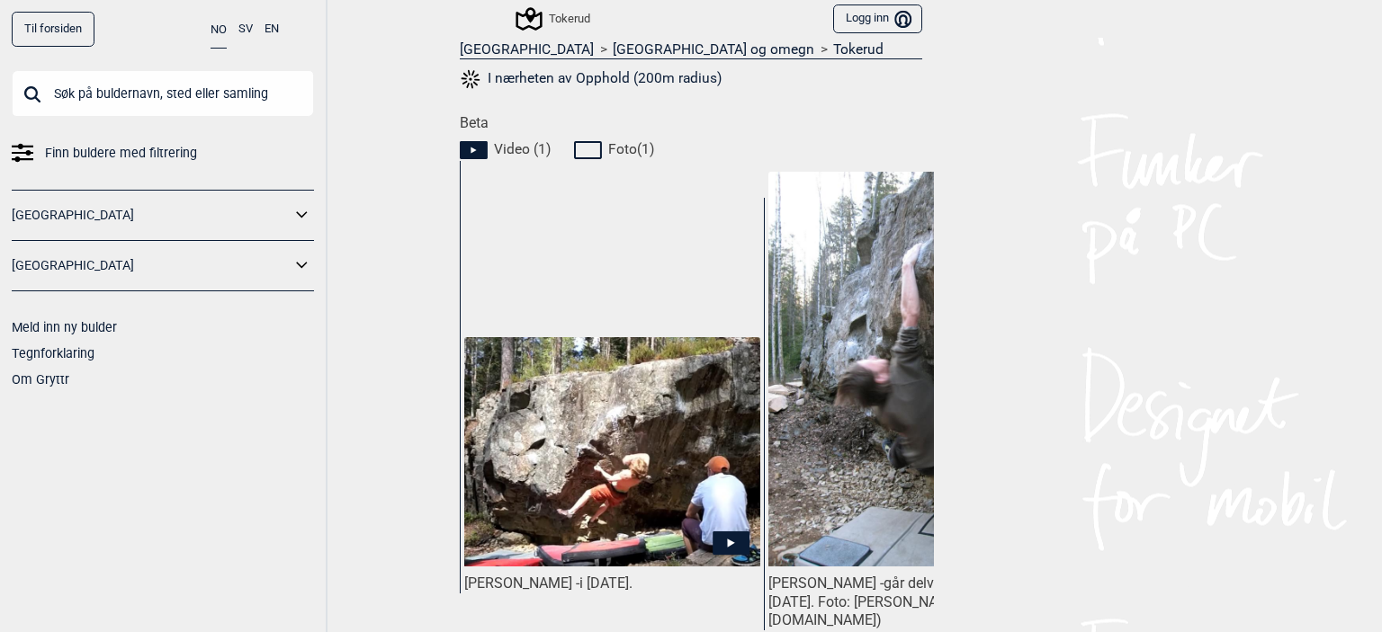
scroll to position [0, 0]
click at [593, 485] on img at bounding box center [612, 451] width 296 height 228
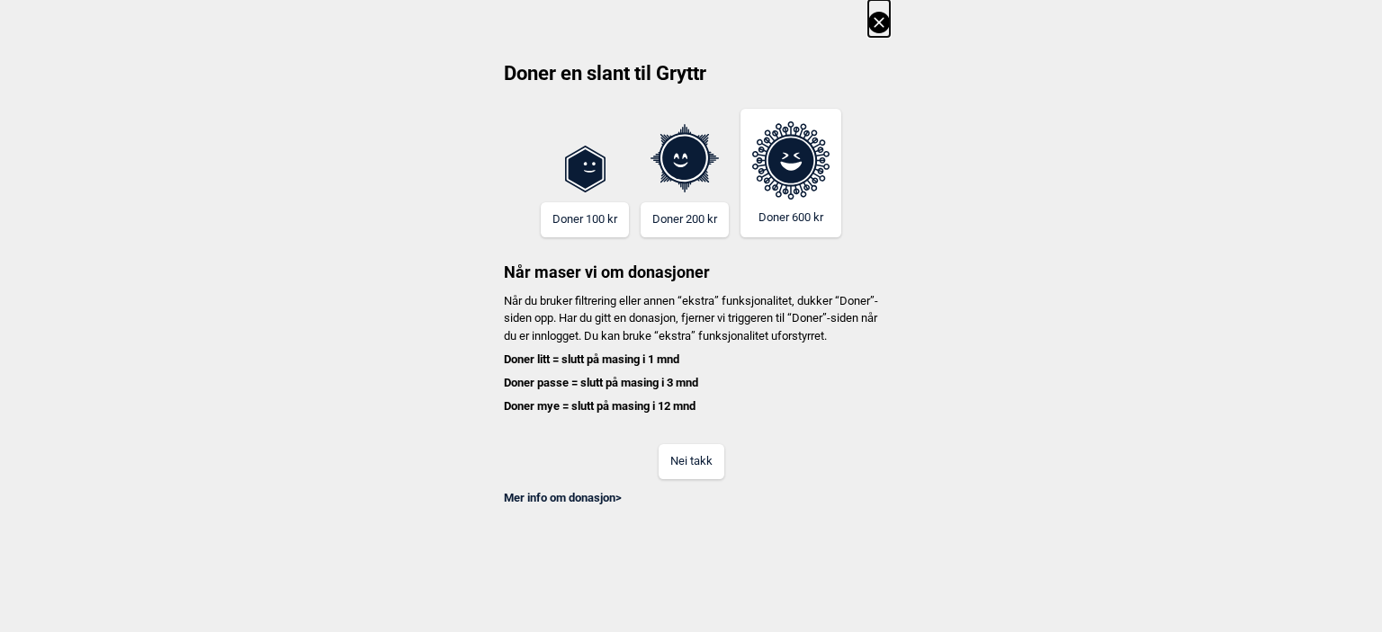
click at [694, 479] on button "Nei takk" at bounding box center [691, 461] width 66 height 35
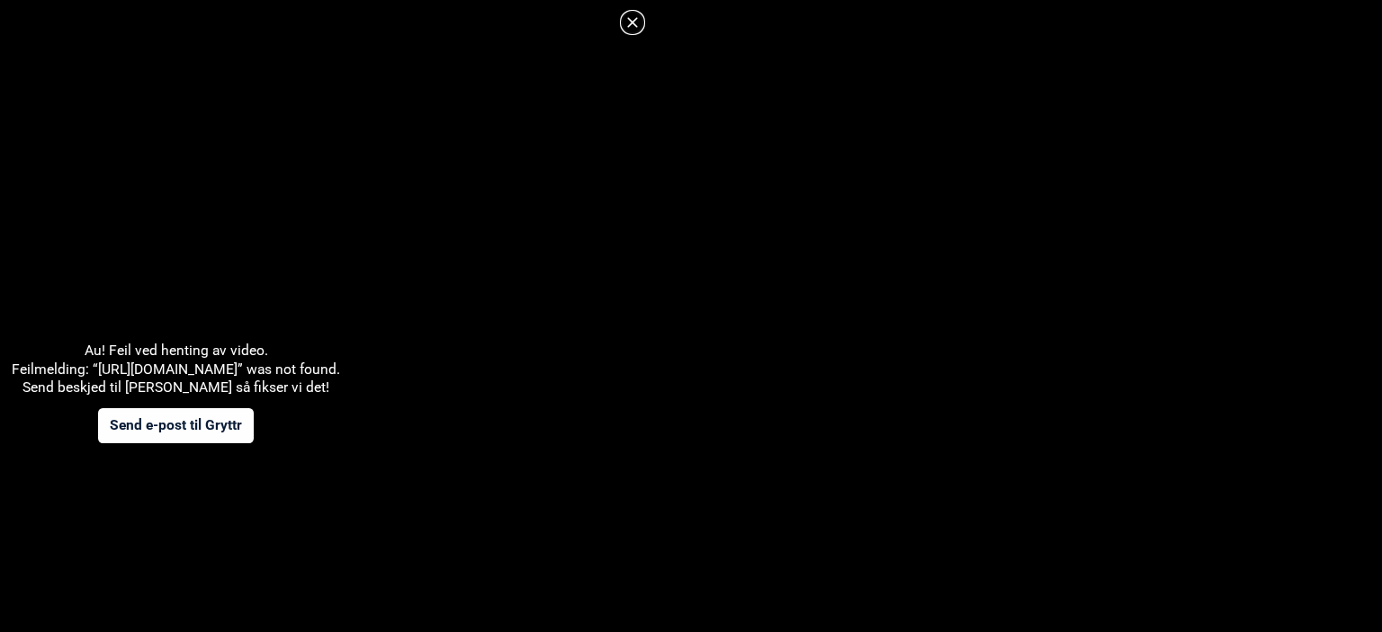
click at [638, 28] on icon at bounding box center [633, 23] width 22 height 22
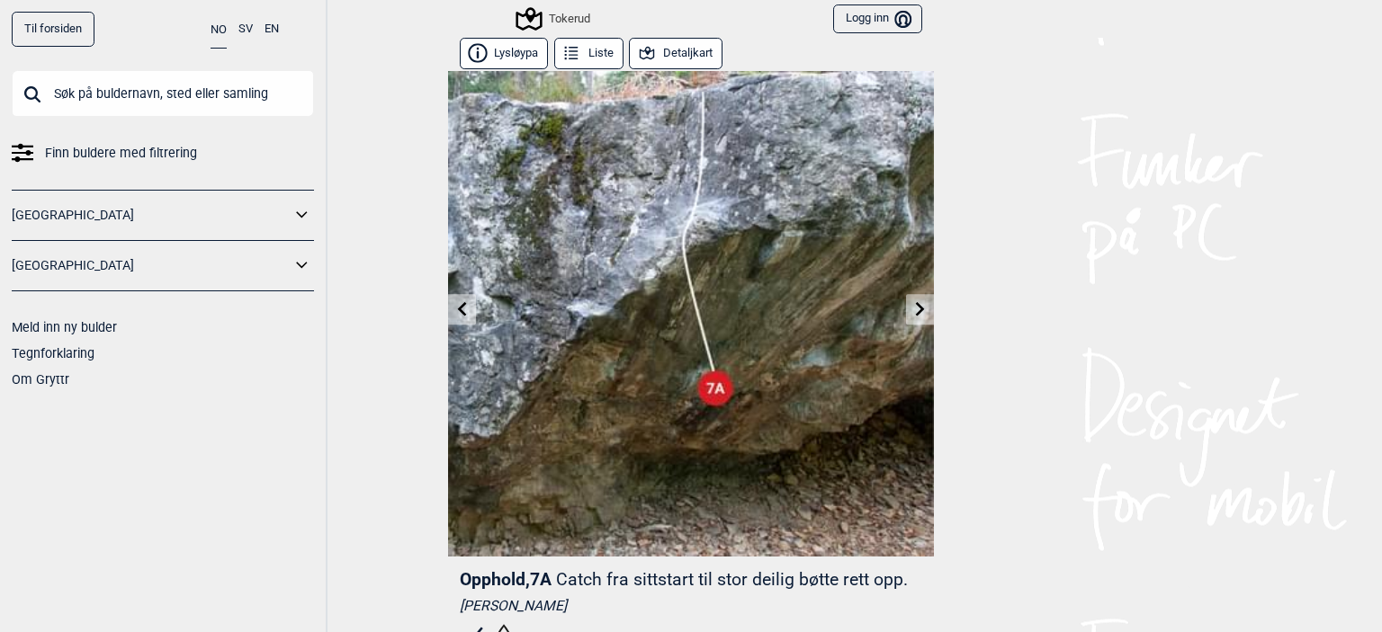
click at [573, 56] on icon at bounding box center [571, 54] width 20 height 20
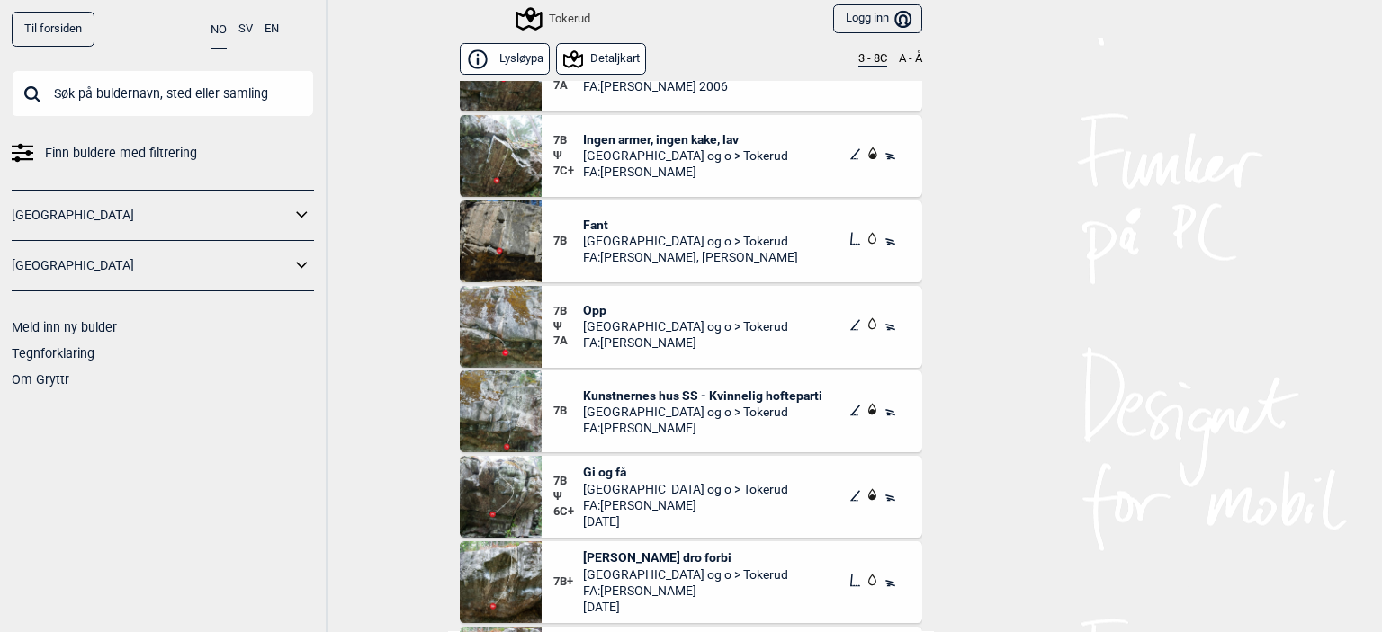
scroll to position [9305, 0]
click at [639, 394] on span "Kunstnernes hus SS - Kvinnelig hofteparti" at bounding box center [702, 396] width 239 height 16
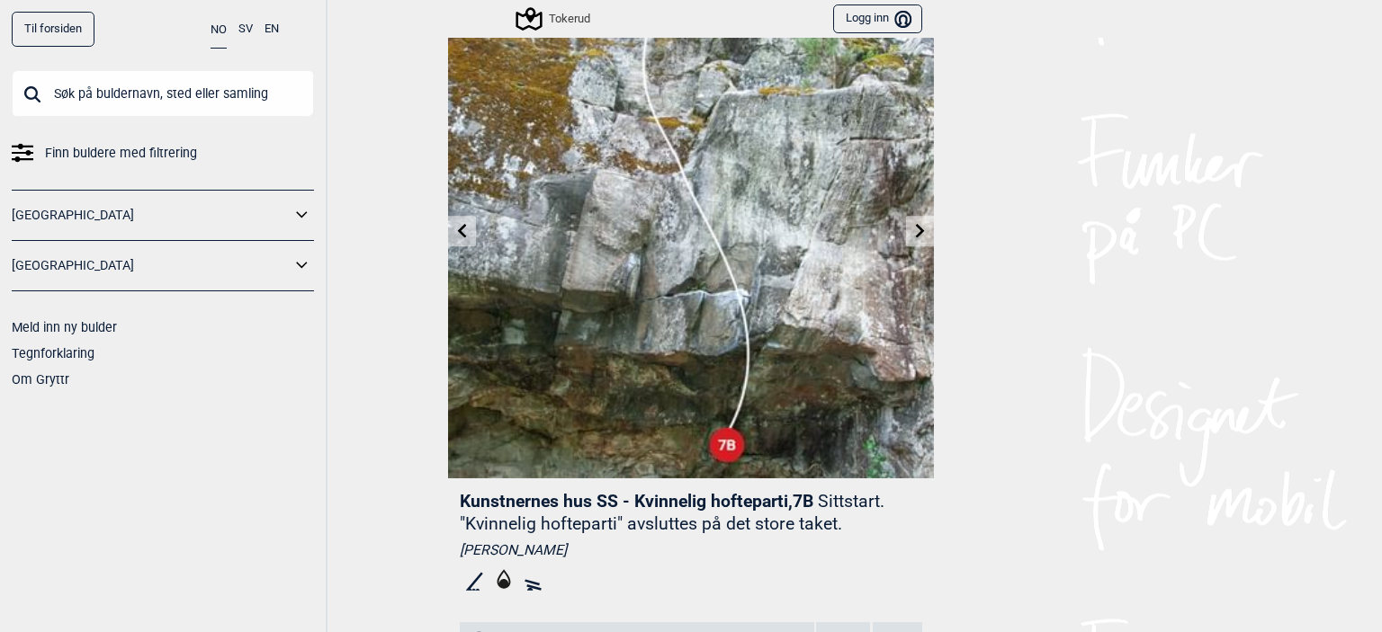
scroll to position [50, 0]
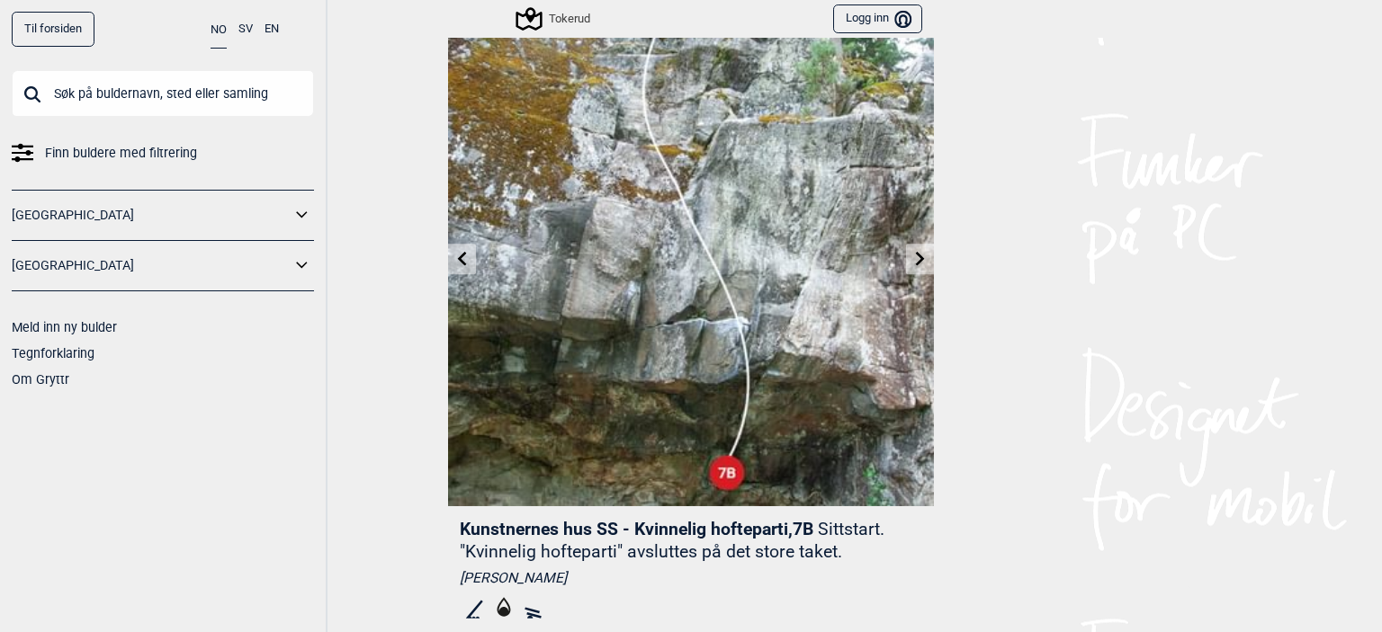
click at [918, 258] on icon at bounding box center [920, 258] width 14 height 14
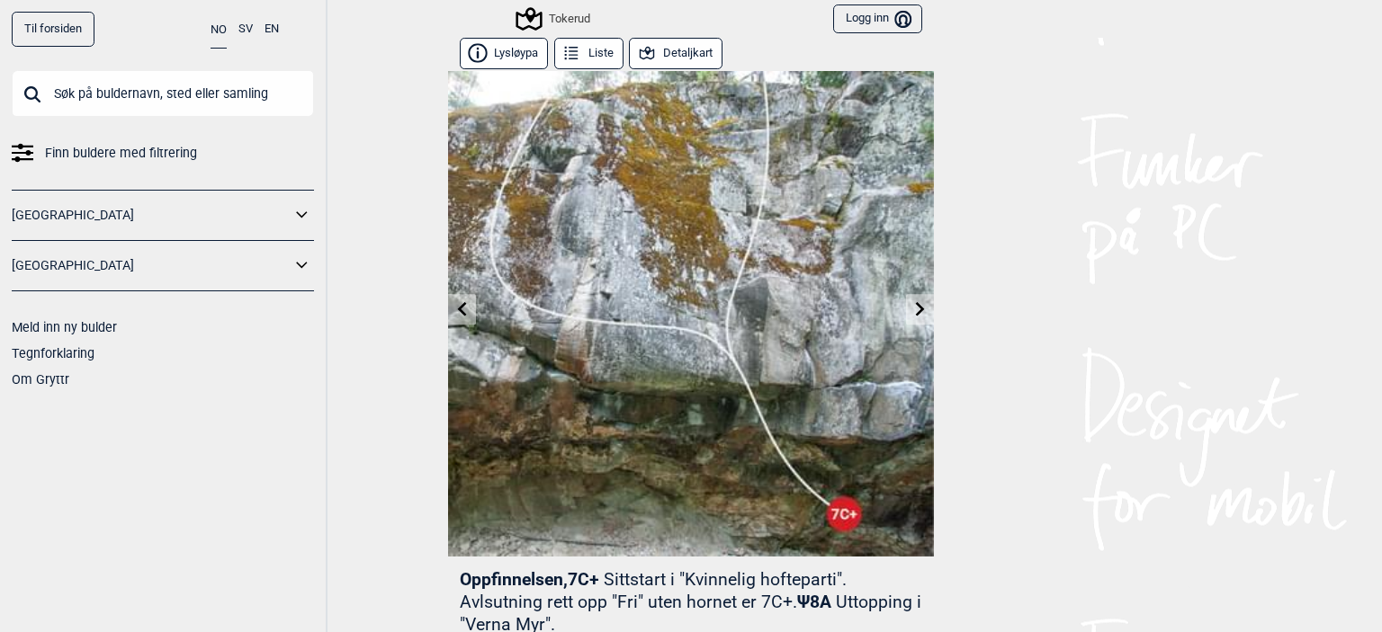
click at [457, 315] on icon at bounding box center [462, 308] width 14 height 14
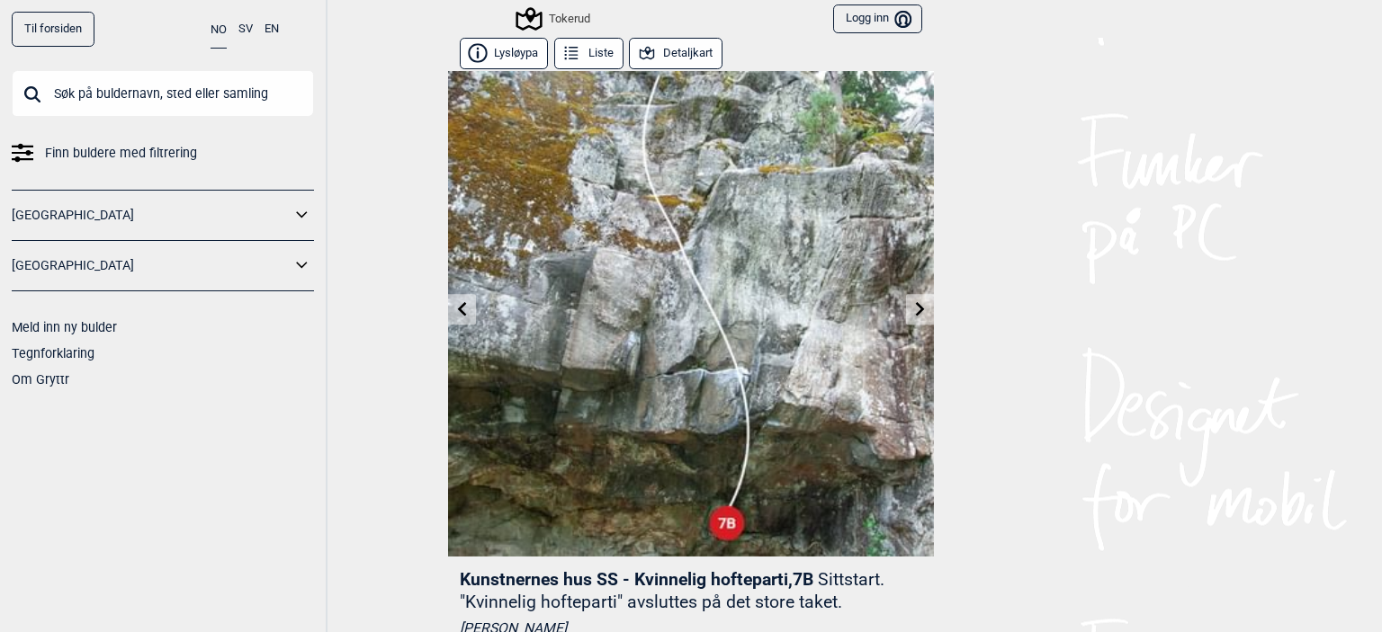
click at [457, 315] on icon at bounding box center [462, 308] width 14 height 14
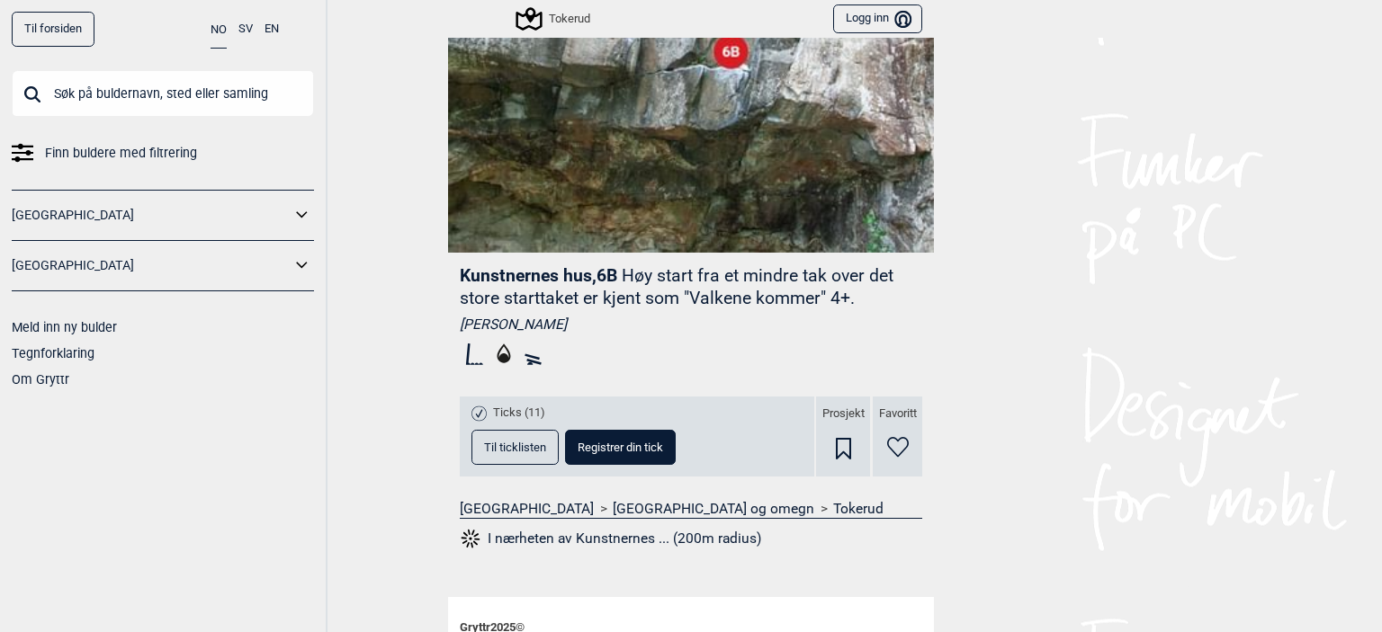
scroll to position [471, 0]
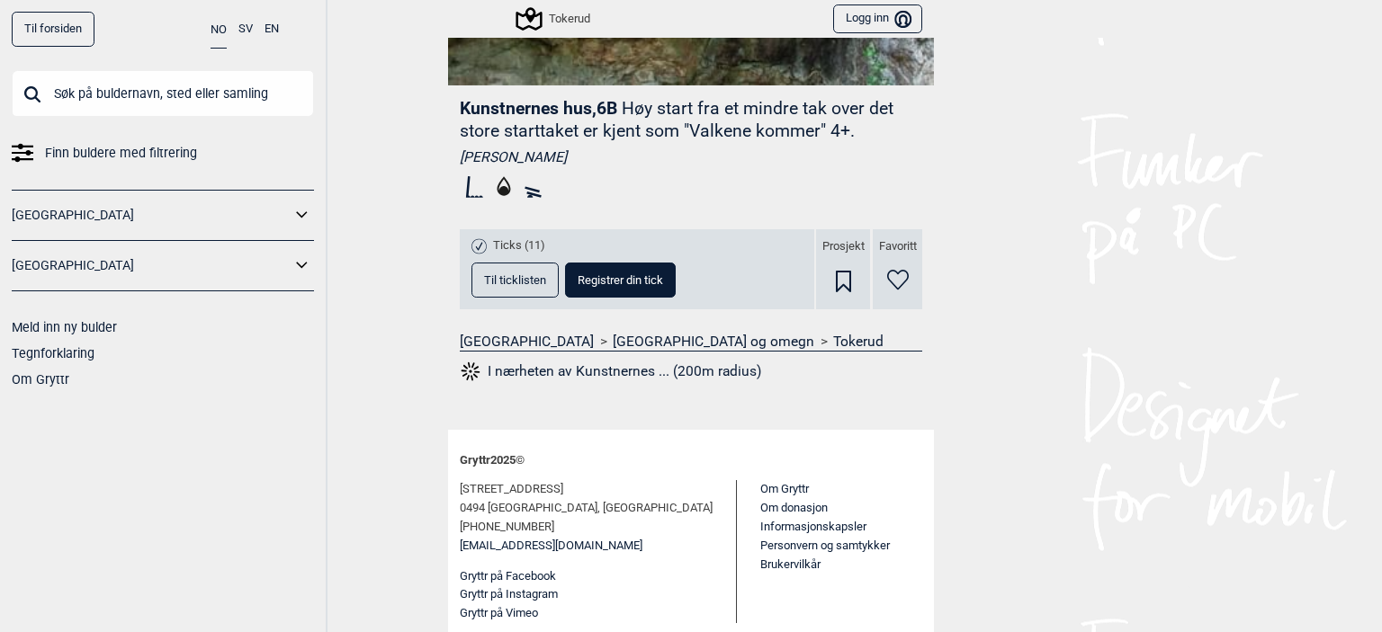
click at [489, 284] on button "Til ticklisten" at bounding box center [514, 280] width 87 height 35
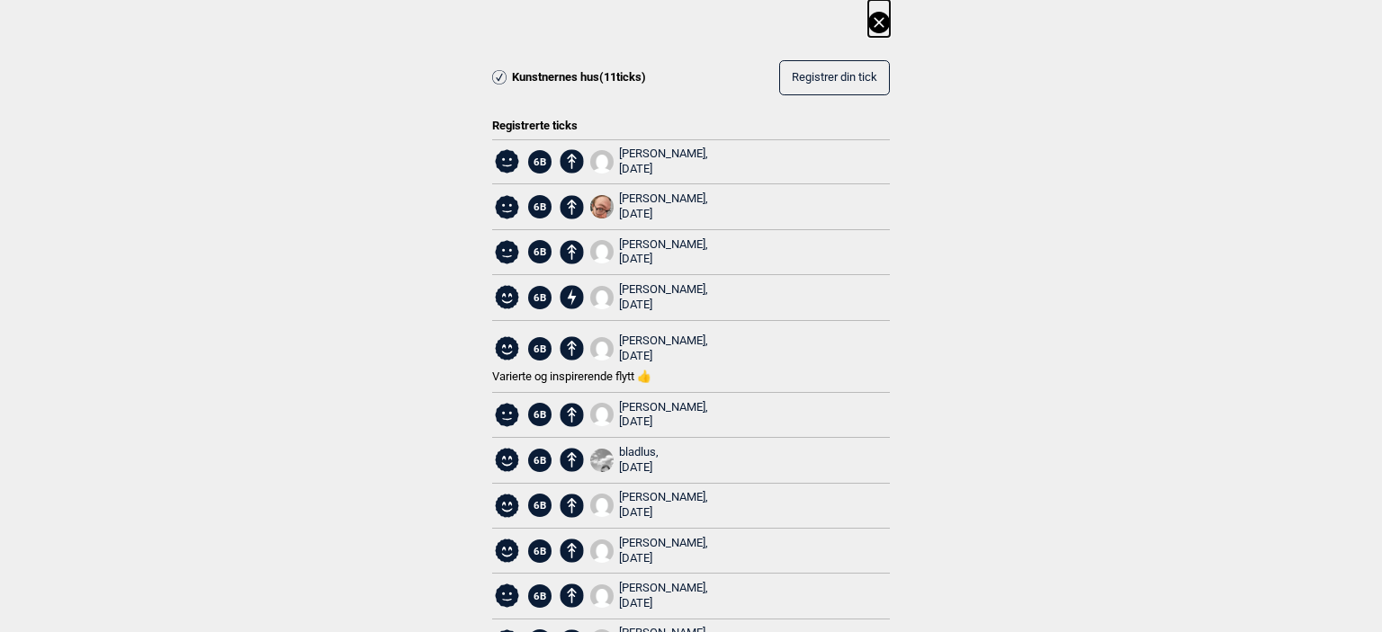
scroll to position [0, 0]
click at [873, 27] on icon at bounding box center [878, 22] width 10 height 10
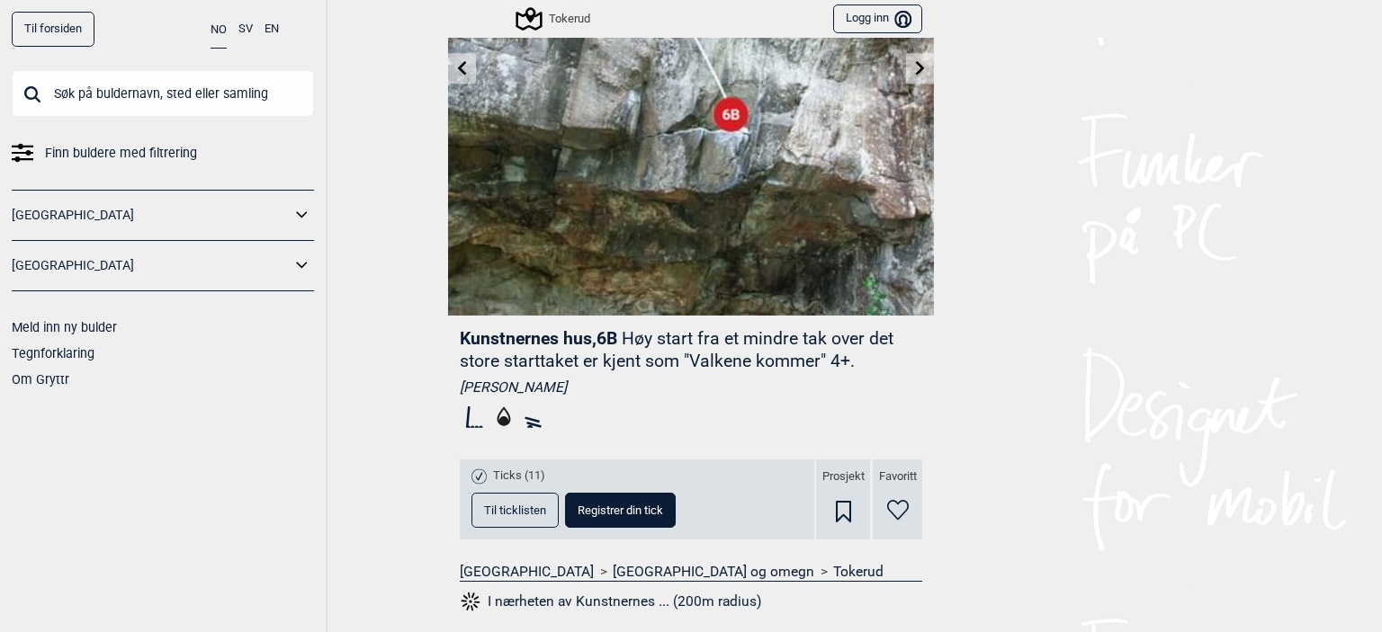
scroll to position [148, 0]
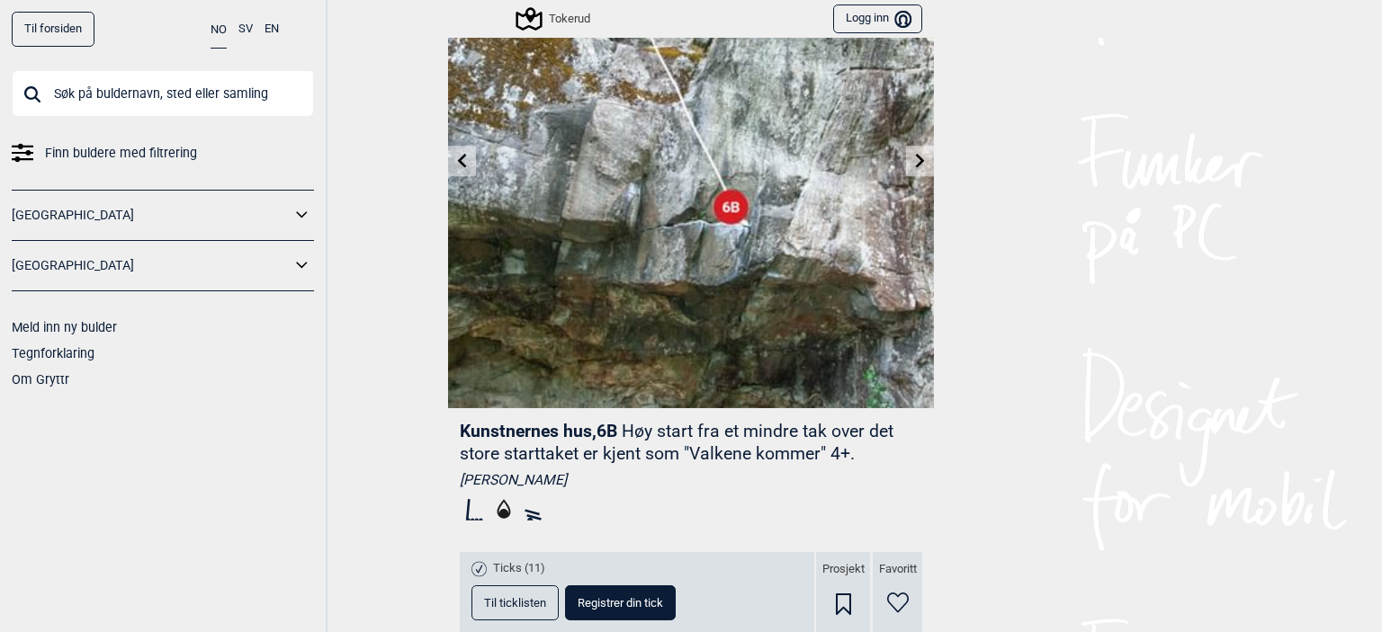
click at [458, 157] on icon at bounding box center [462, 160] width 9 height 14
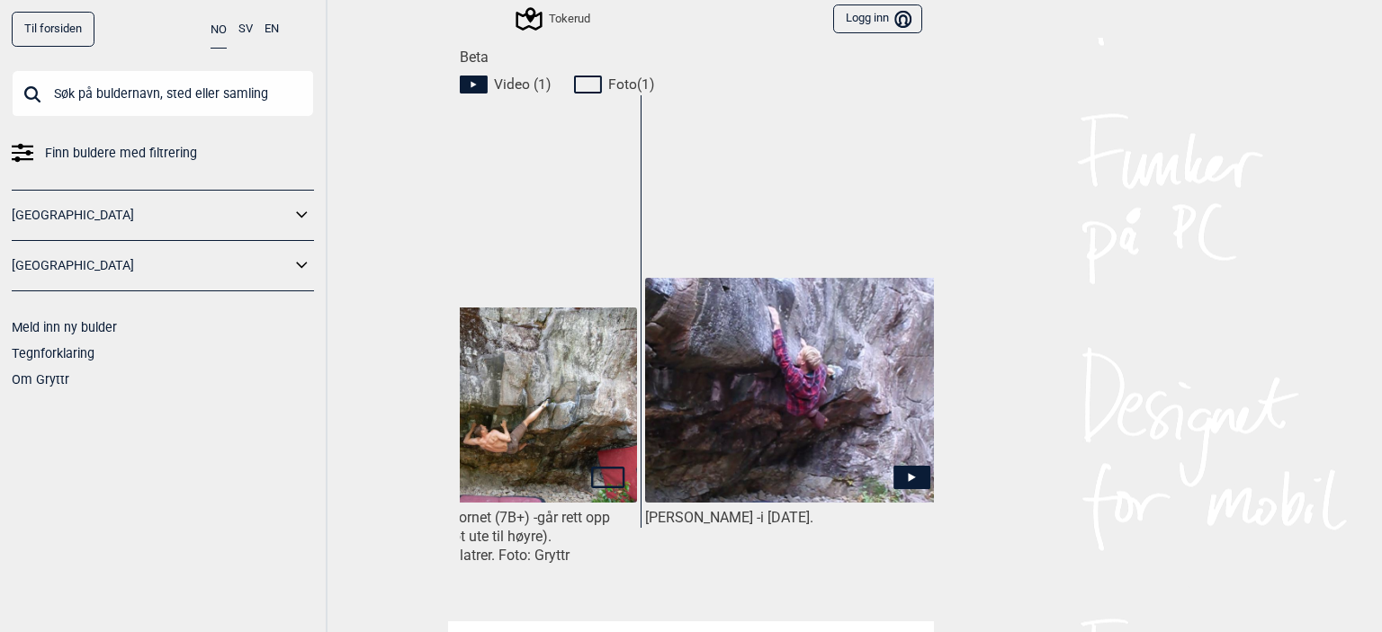
scroll to position [0, 133]
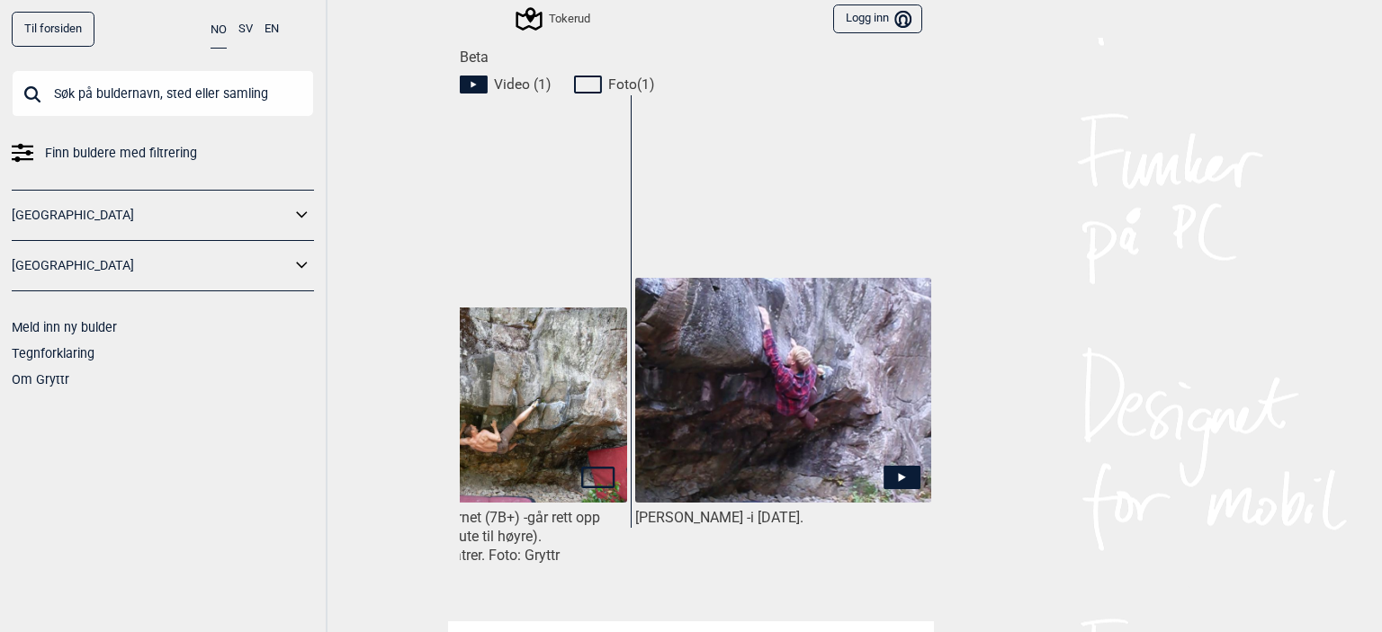
click at [907, 467] on icon at bounding box center [901, 477] width 37 height 23
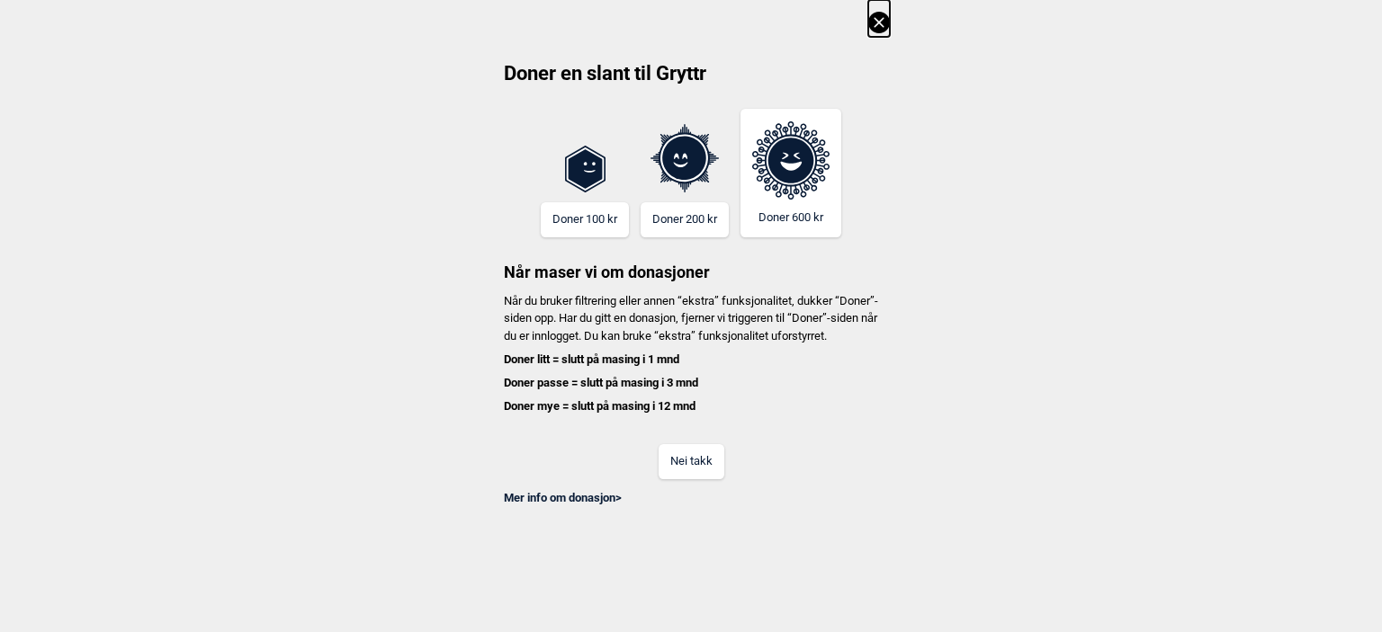
click at [677, 478] on button "Nei takk" at bounding box center [691, 461] width 66 height 35
